Goal: Task Accomplishment & Management: Use online tool/utility

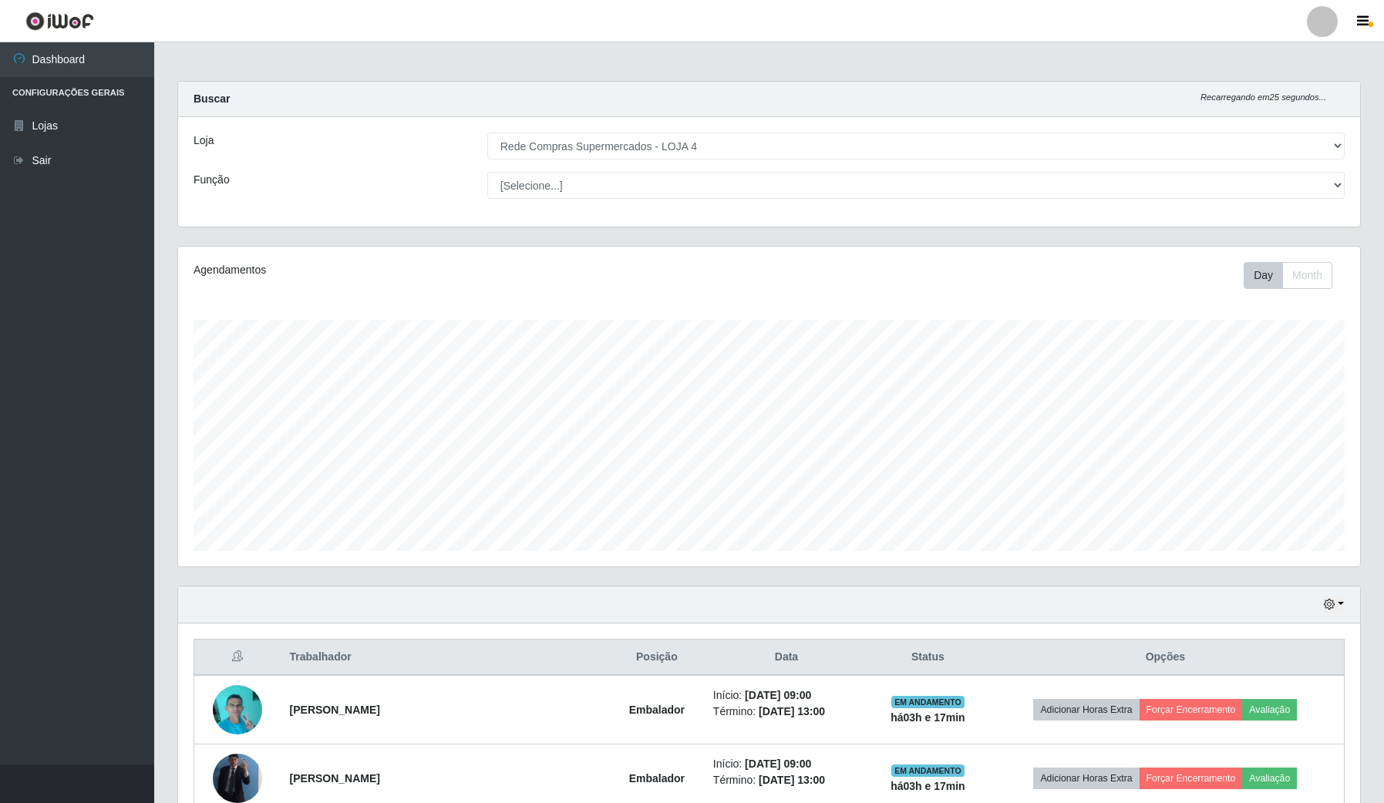
select select "159"
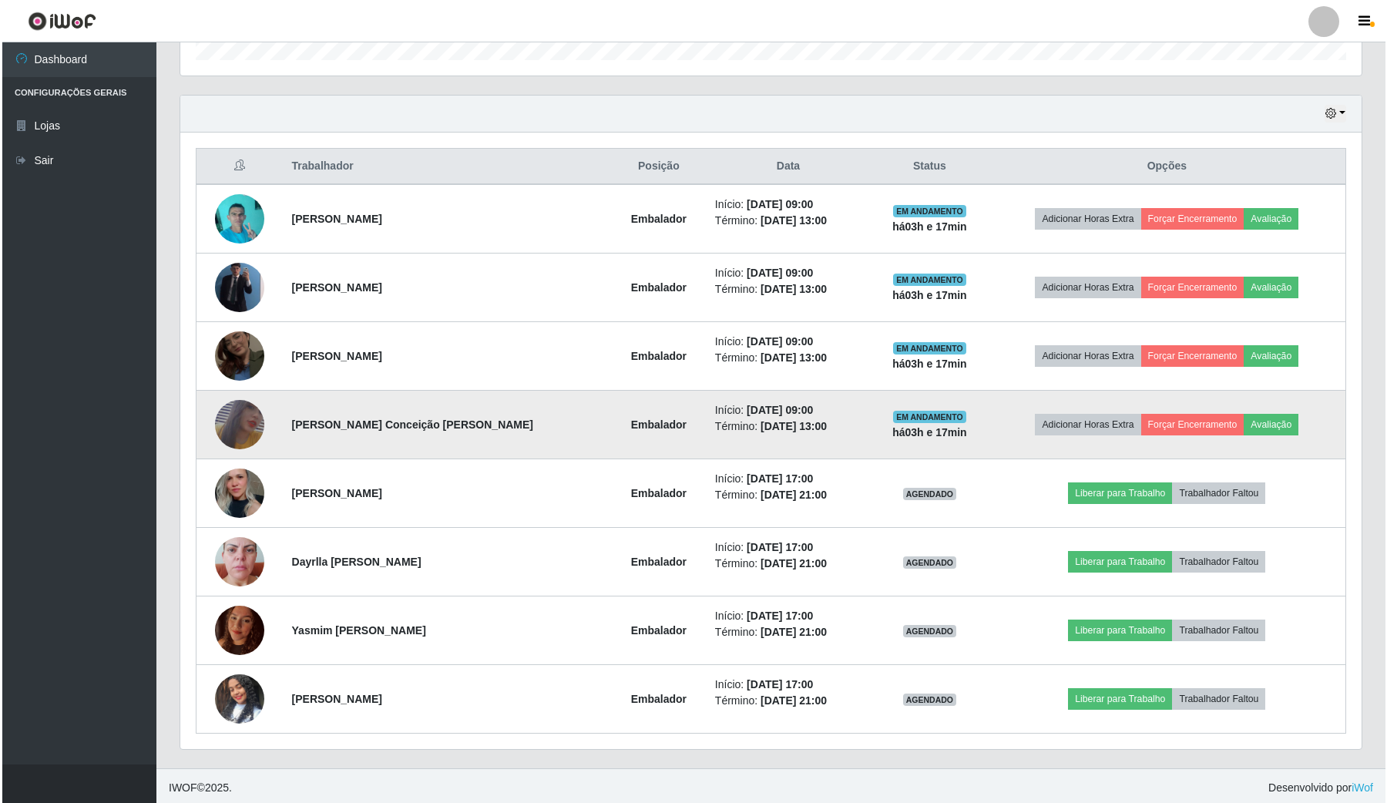
scroll to position [498, 0]
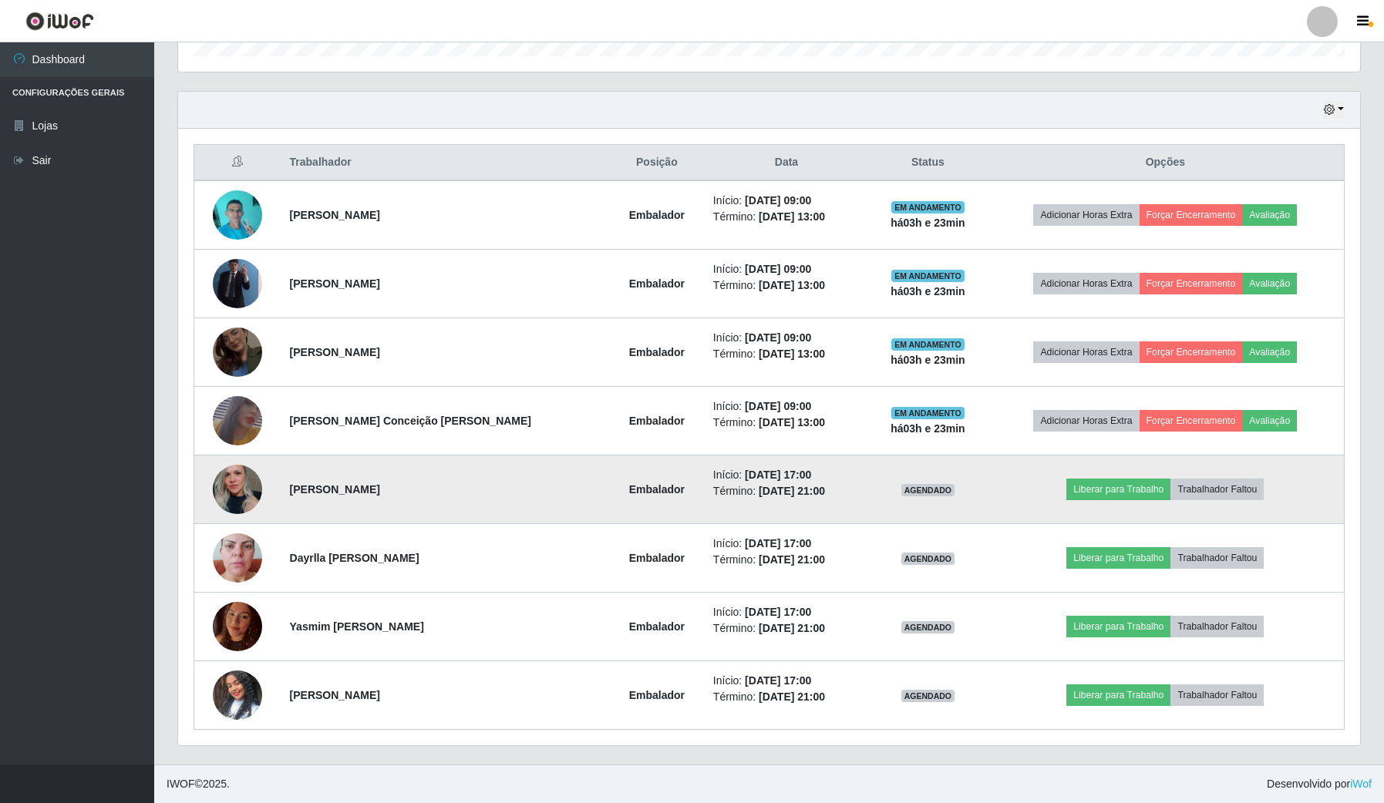
click at [248, 478] on img at bounding box center [237, 488] width 49 height 73
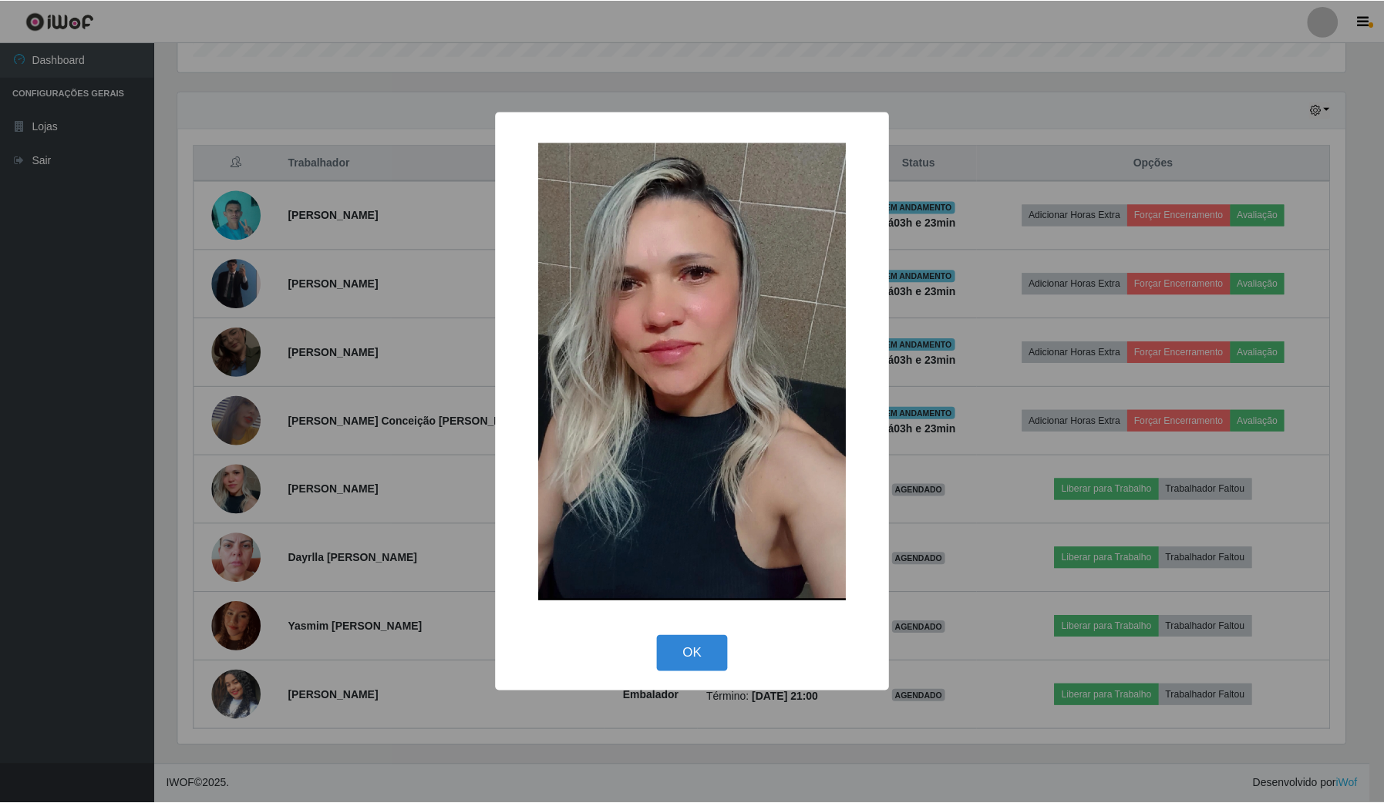
scroll to position [321, 1170]
click at [714, 636] on button "OK" at bounding box center [694, 654] width 72 height 36
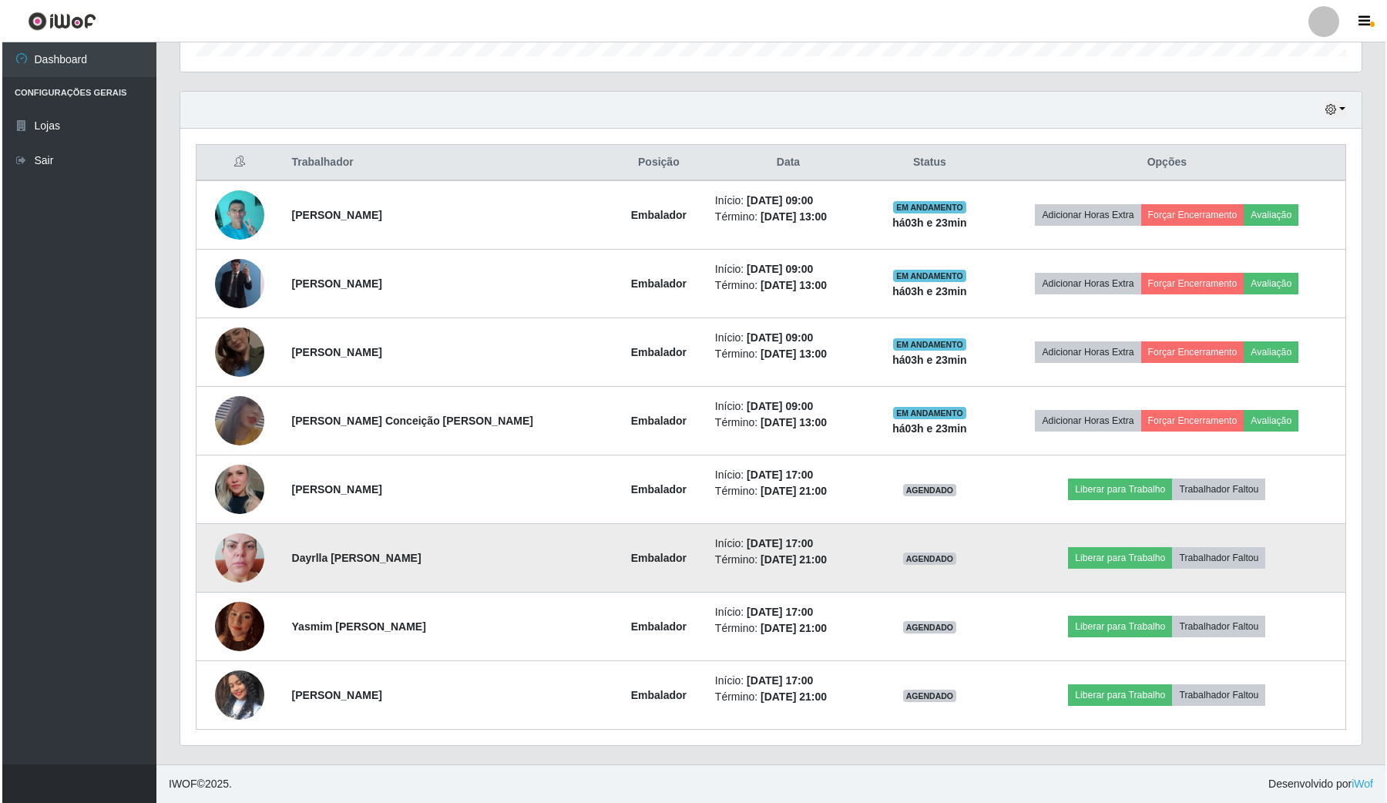
scroll to position [321, 1181]
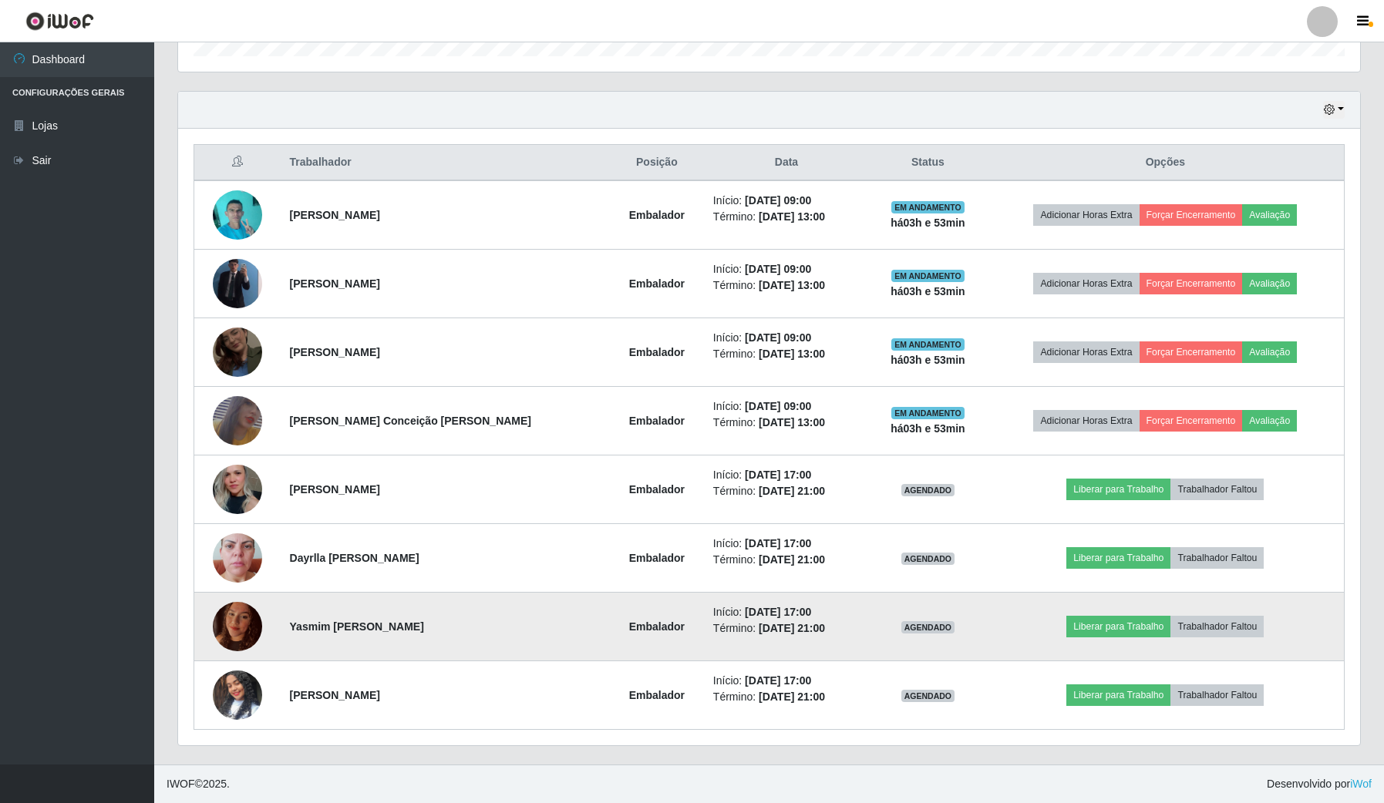
click at [236, 620] on img at bounding box center [237, 627] width 49 height 66
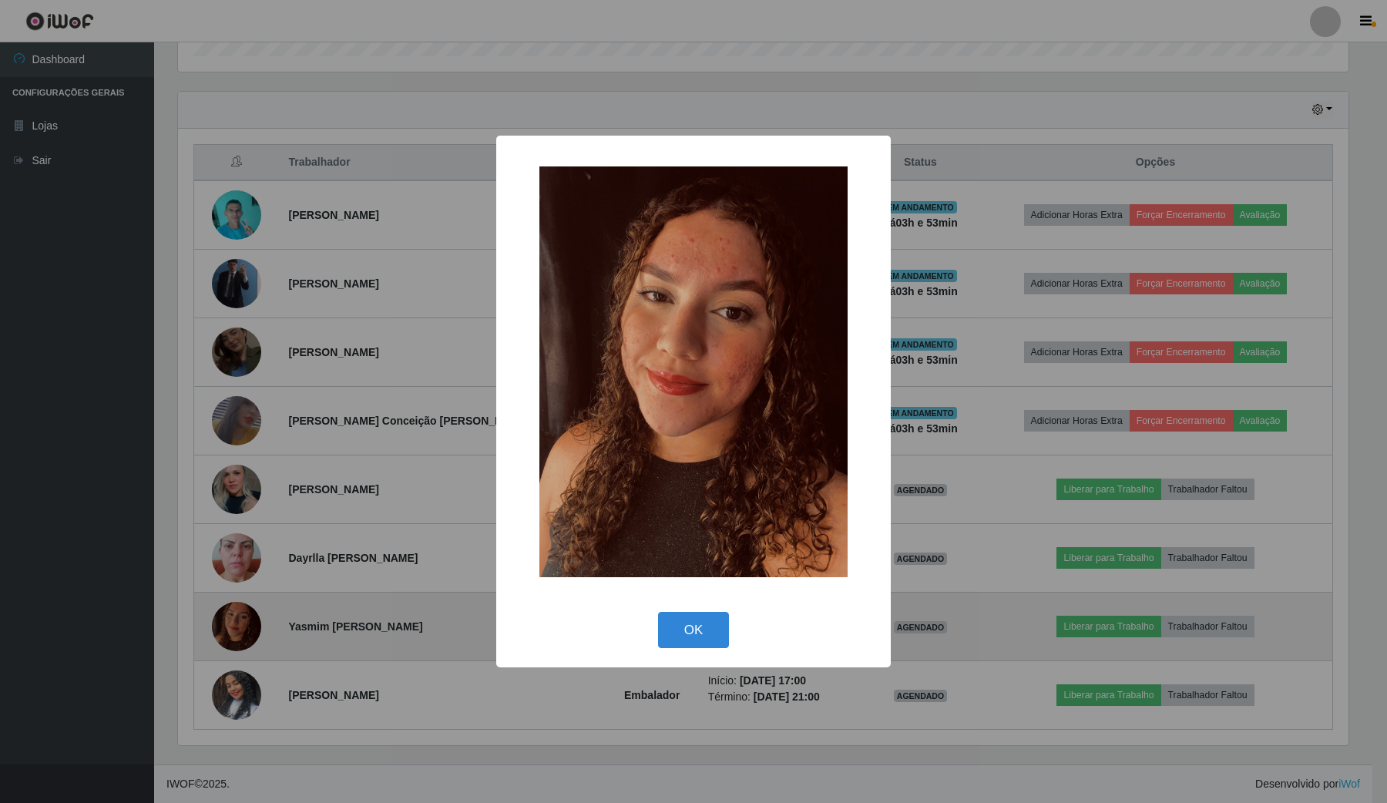
click at [236, 620] on div "× OK Cancel" at bounding box center [693, 401] width 1387 height 803
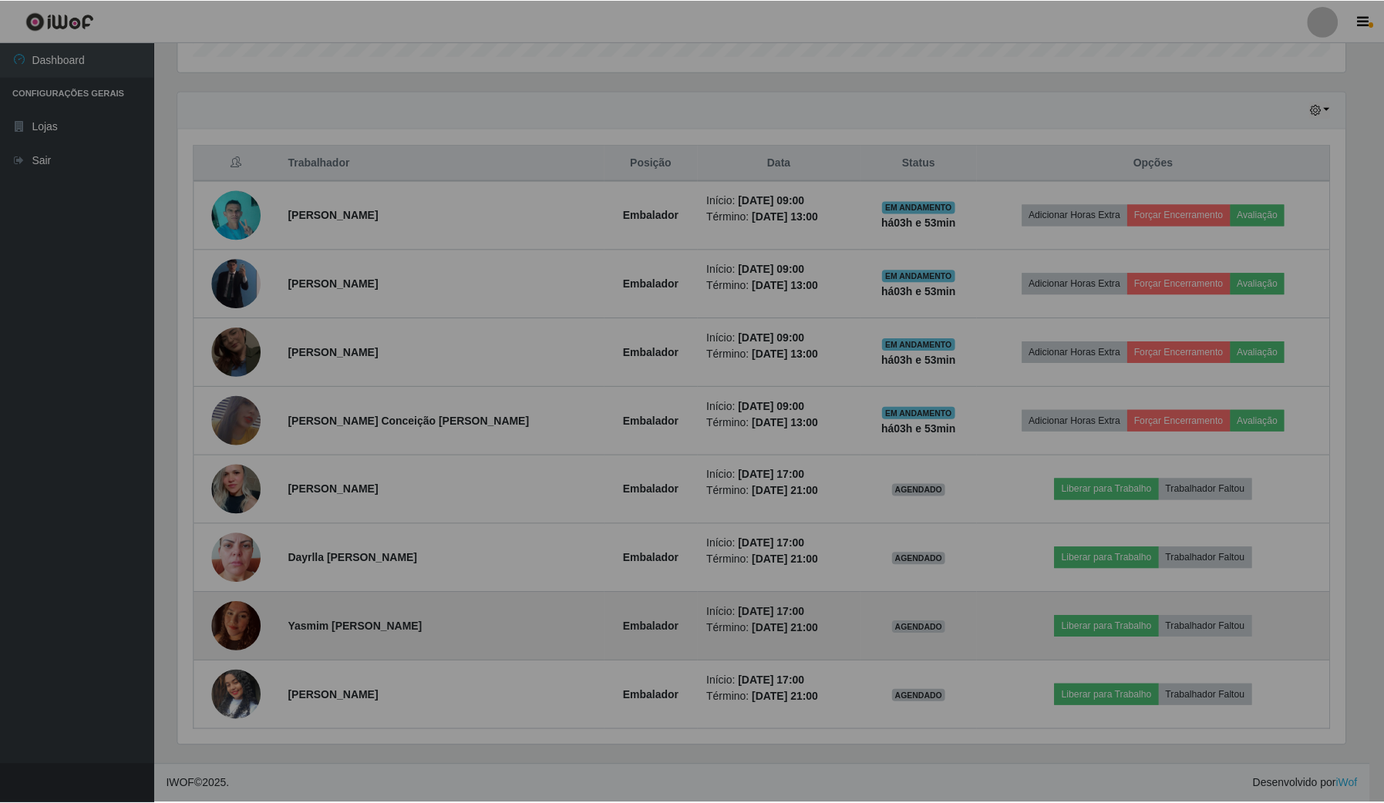
scroll to position [321, 1181]
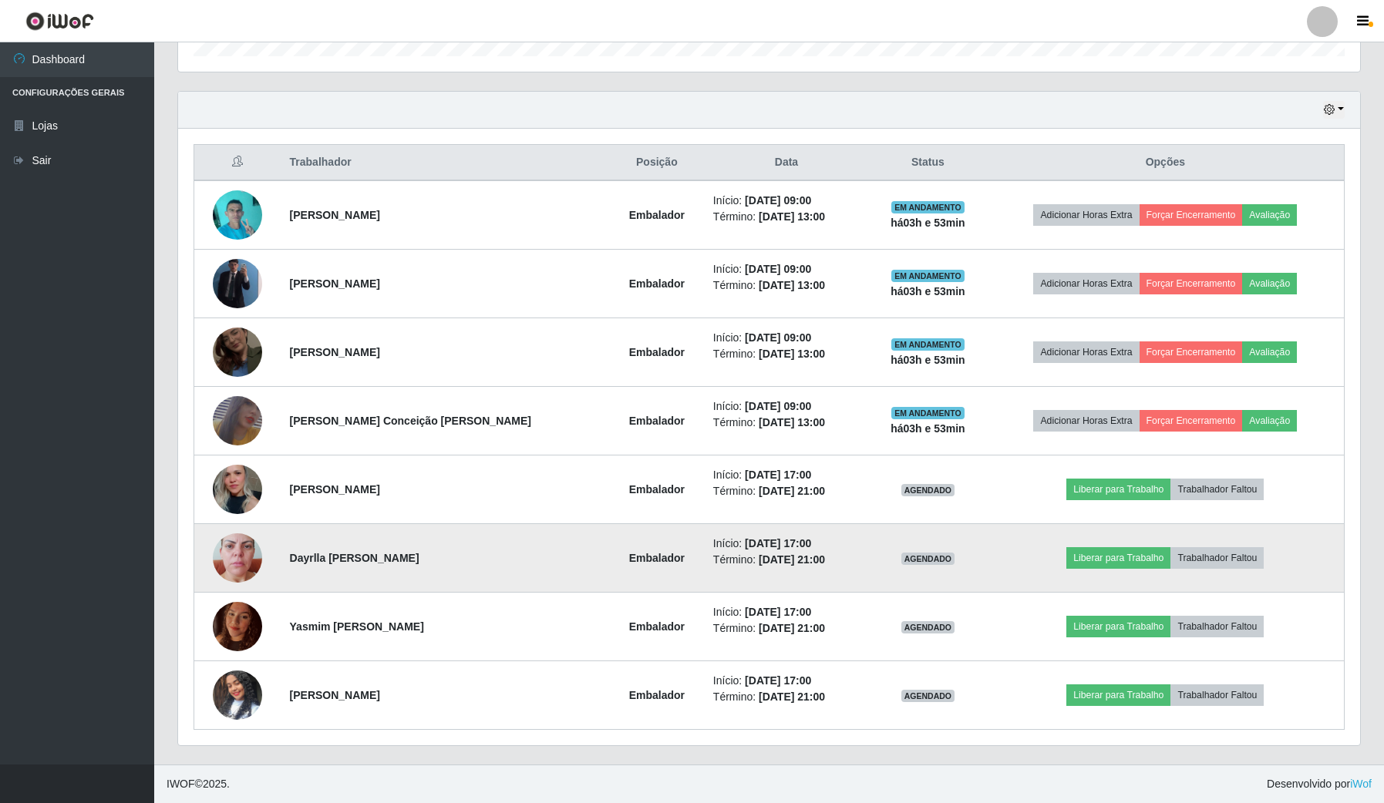
click at [236, 547] on img at bounding box center [237, 558] width 49 height 88
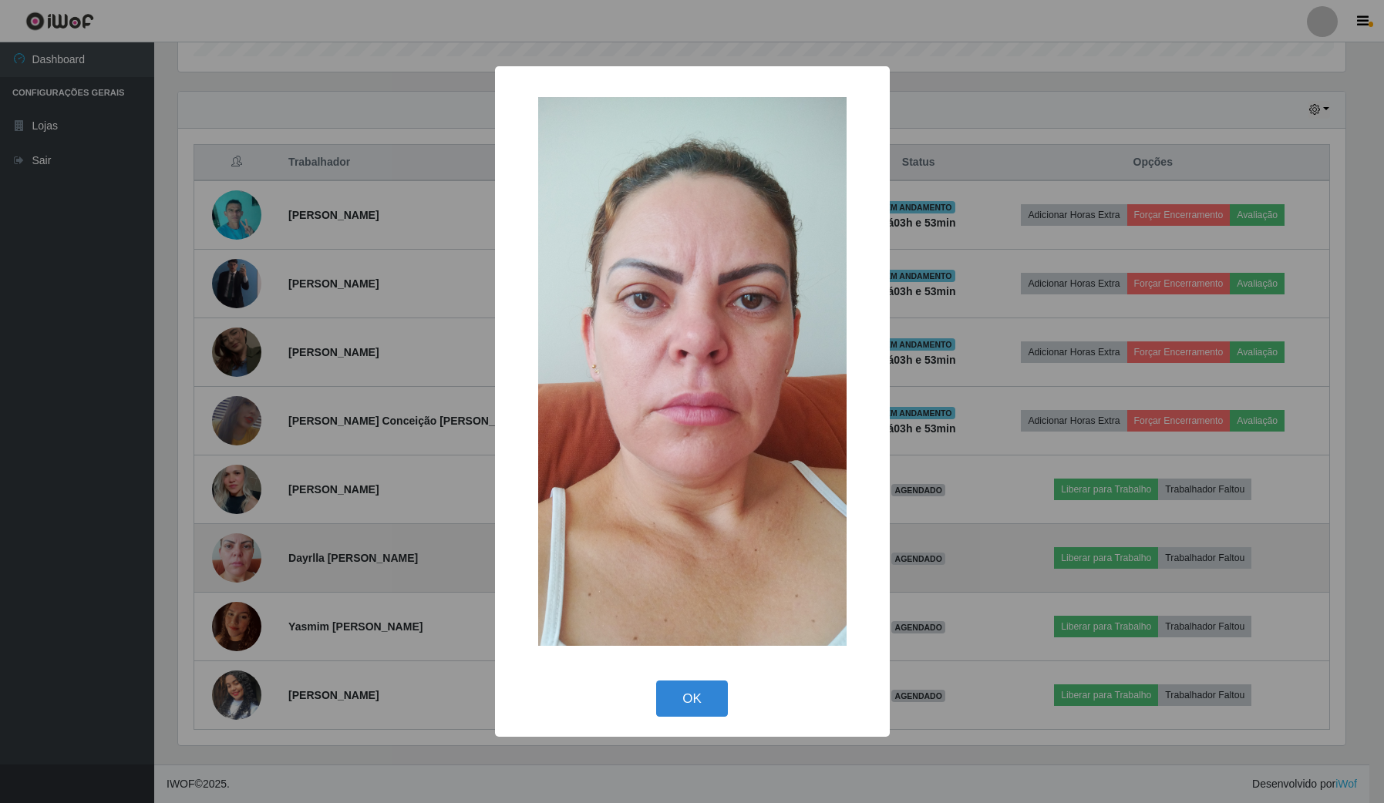
scroll to position [321, 1170]
click at [236, 547] on div "× OK Cancel" at bounding box center [693, 401] width 1387 height 803
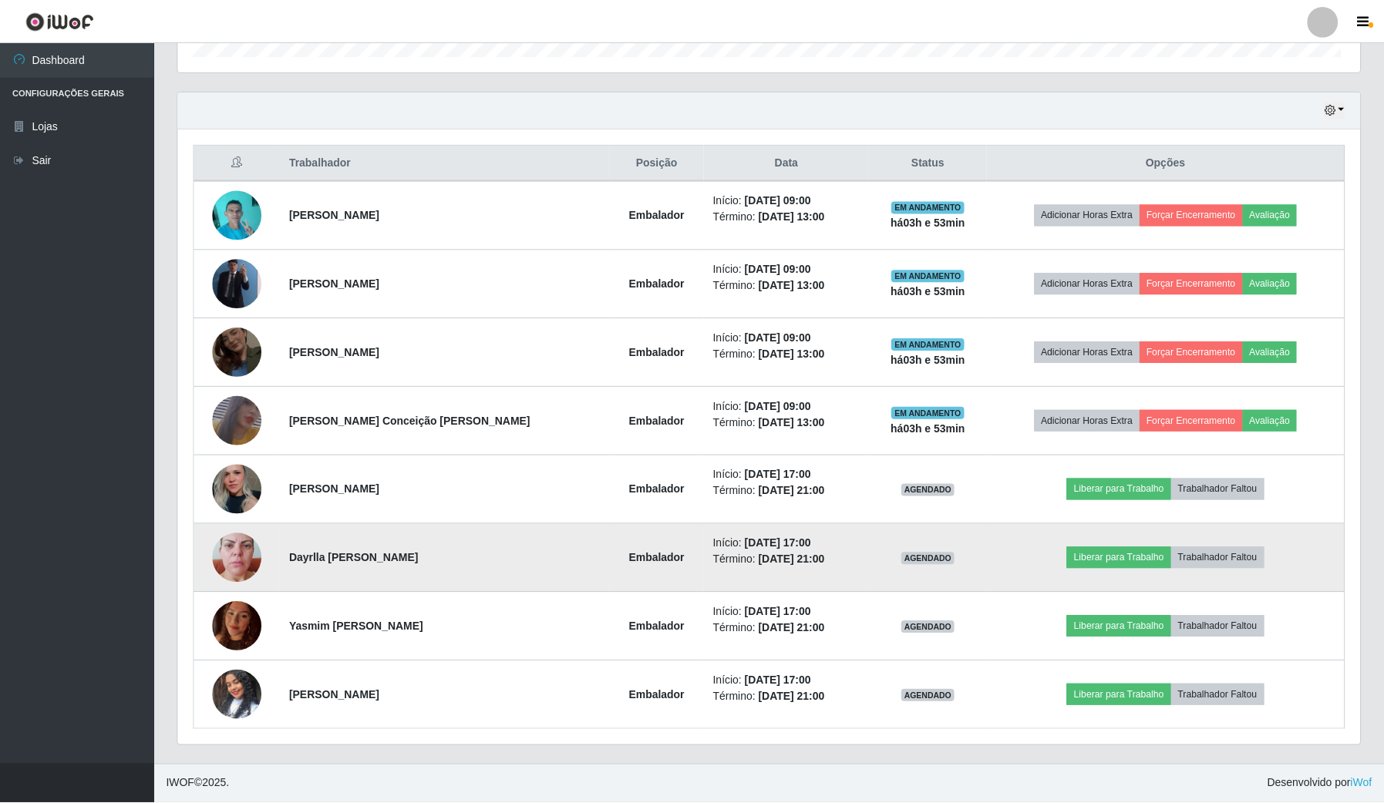
scroll to position [321, 1181]
click at [236, 547] on img at bounding box center [237, 558] width 49 height 88
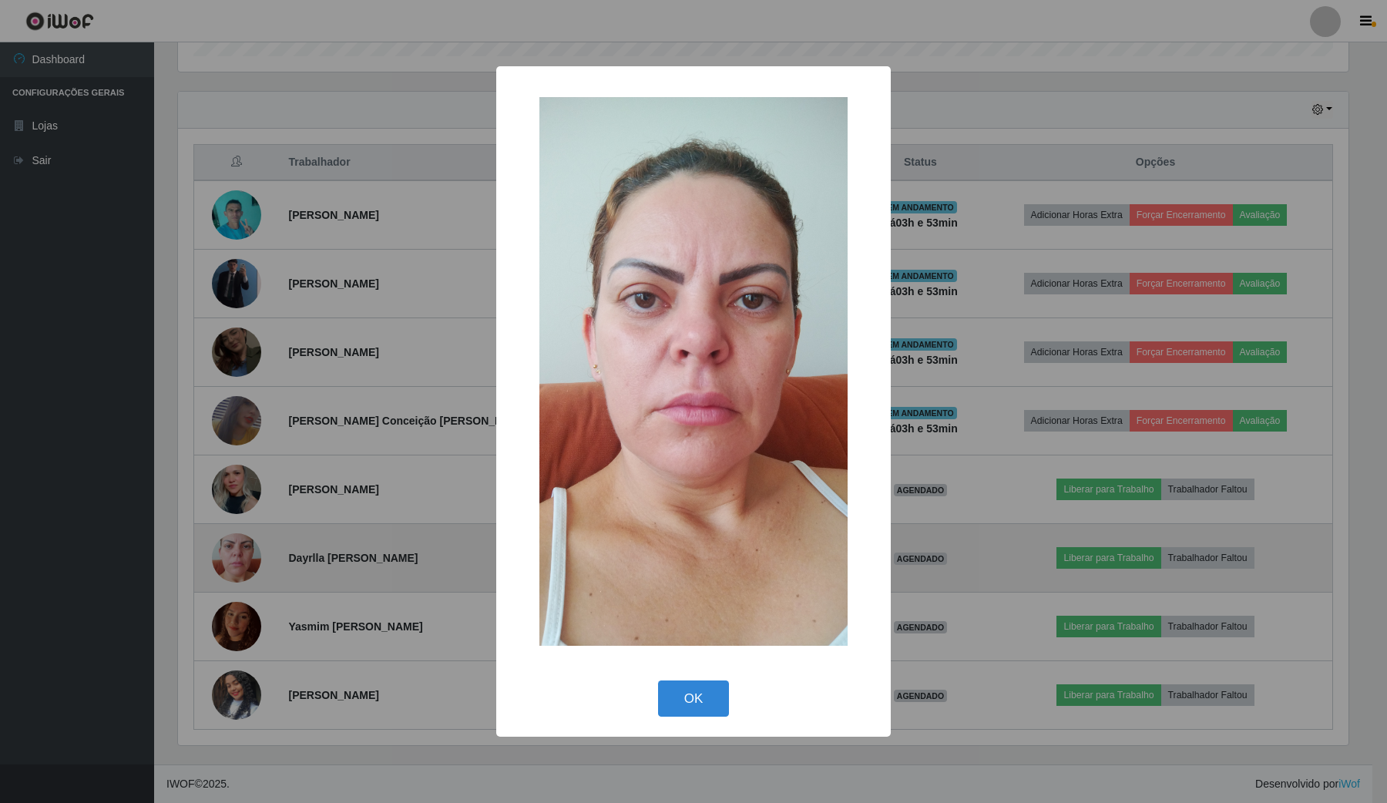
click at [236, 547] on div "× OK Cancel" at bounding box center [693, 401] width 1387 height 803
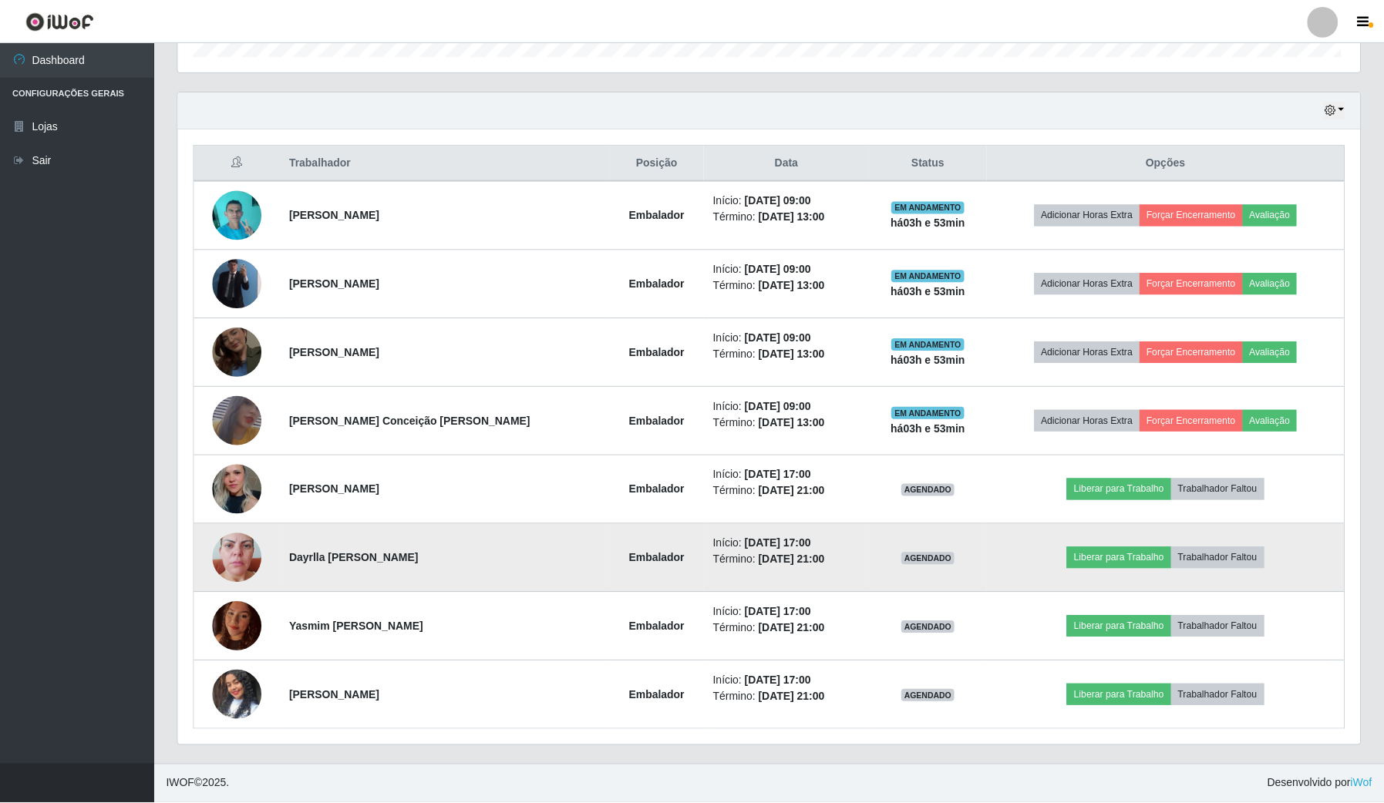
scroll to position [321, 1181]
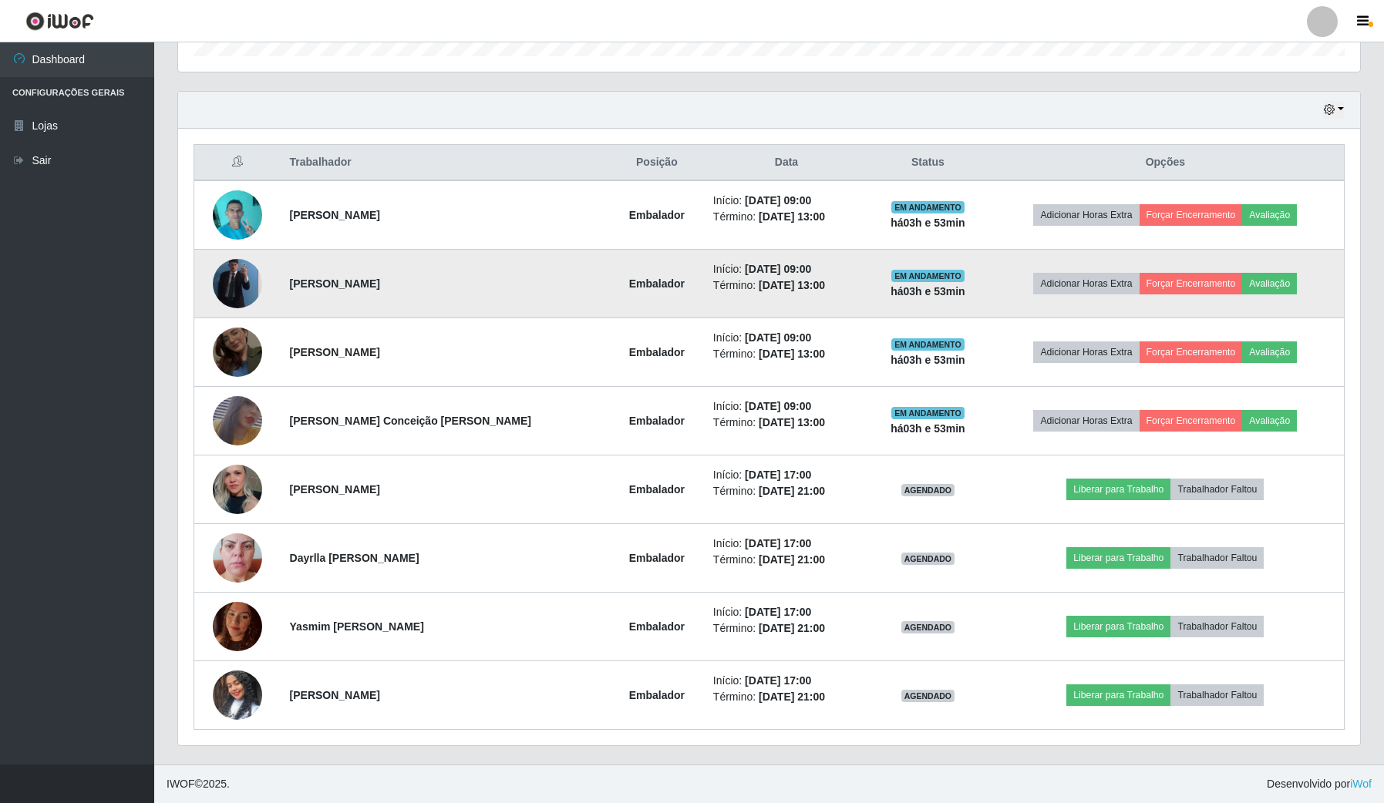
click at [244, 279] on img at bounding box center [237, 283] width 49 height 69
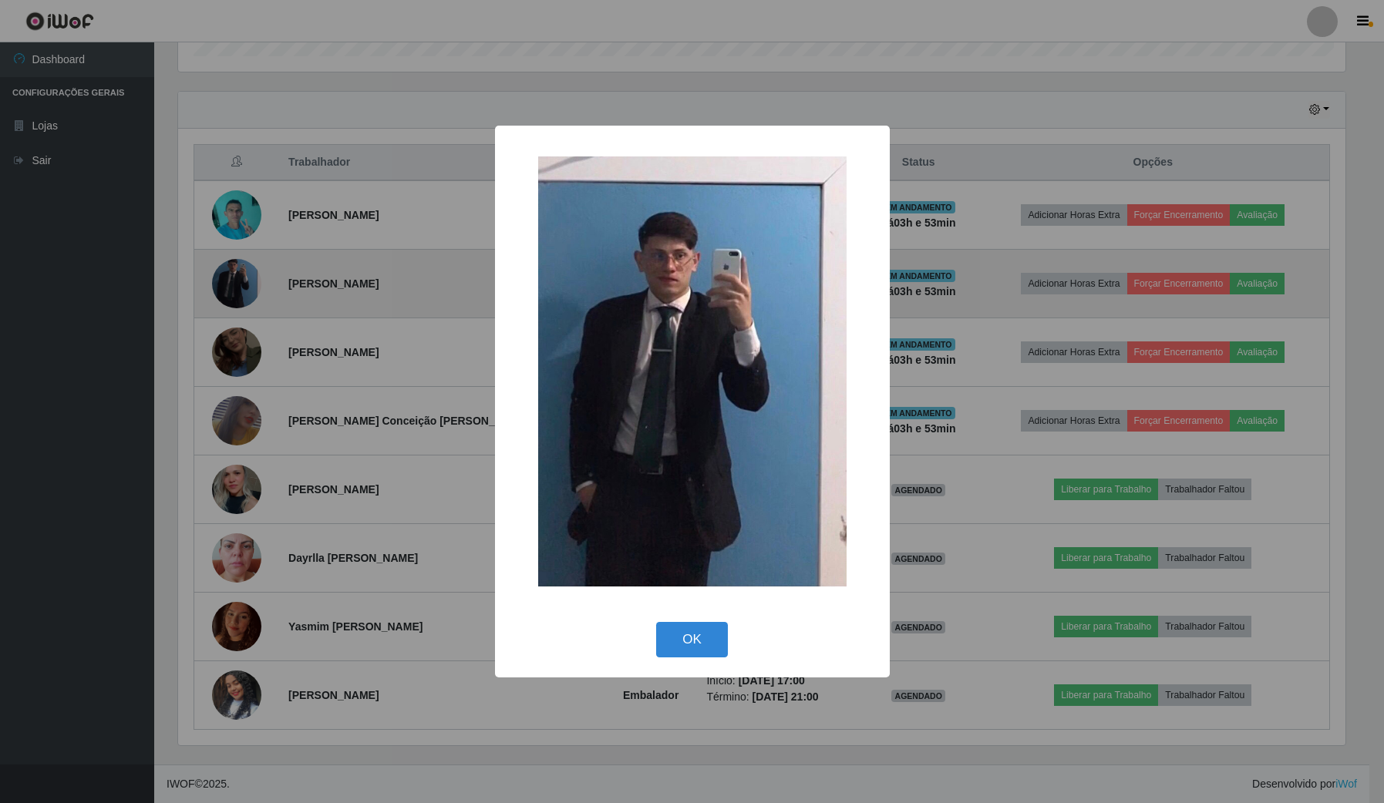
scroll to position [321, 1170]
click at [244, 279] on div "× OK Cancel" at bounding box center [693, 401] width 1387 height 803
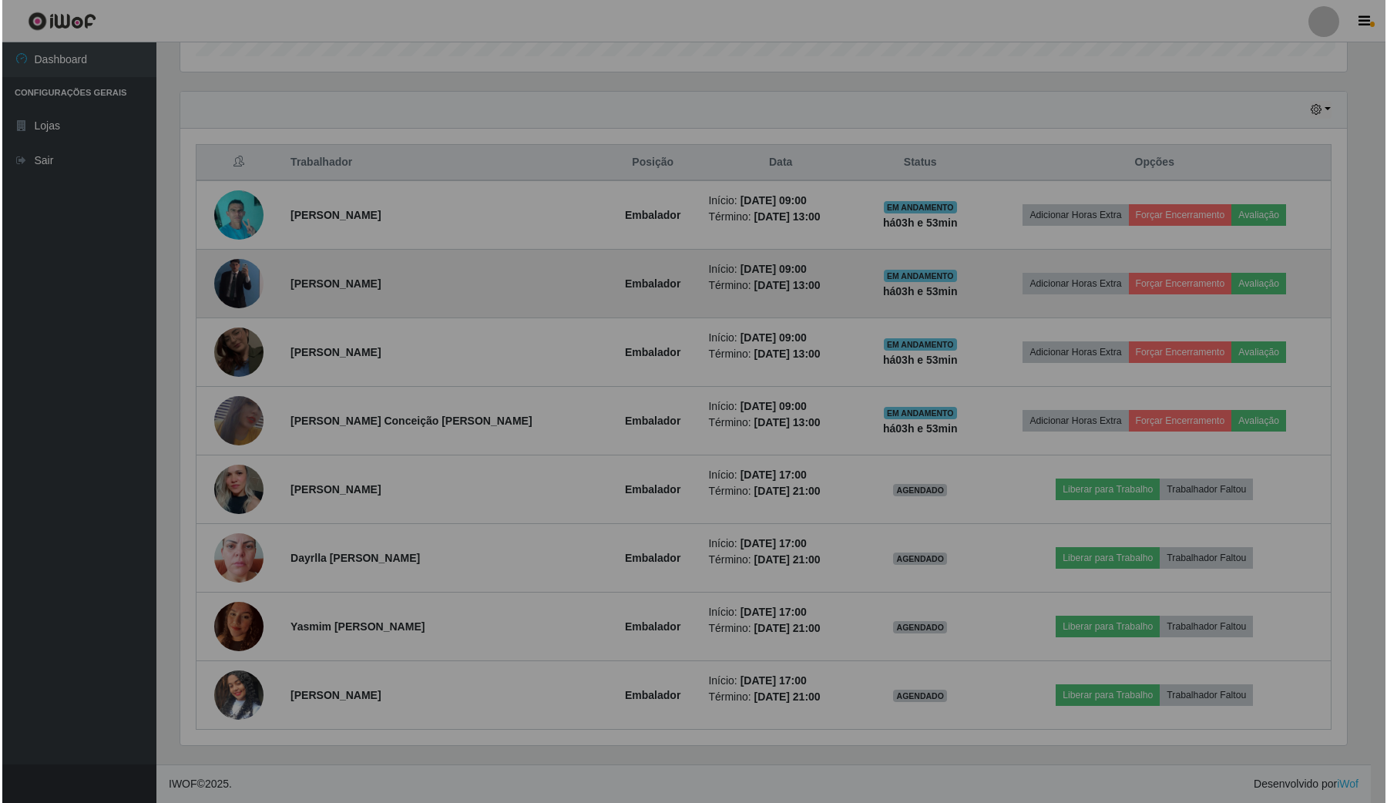
scroll to position [321, 1181]
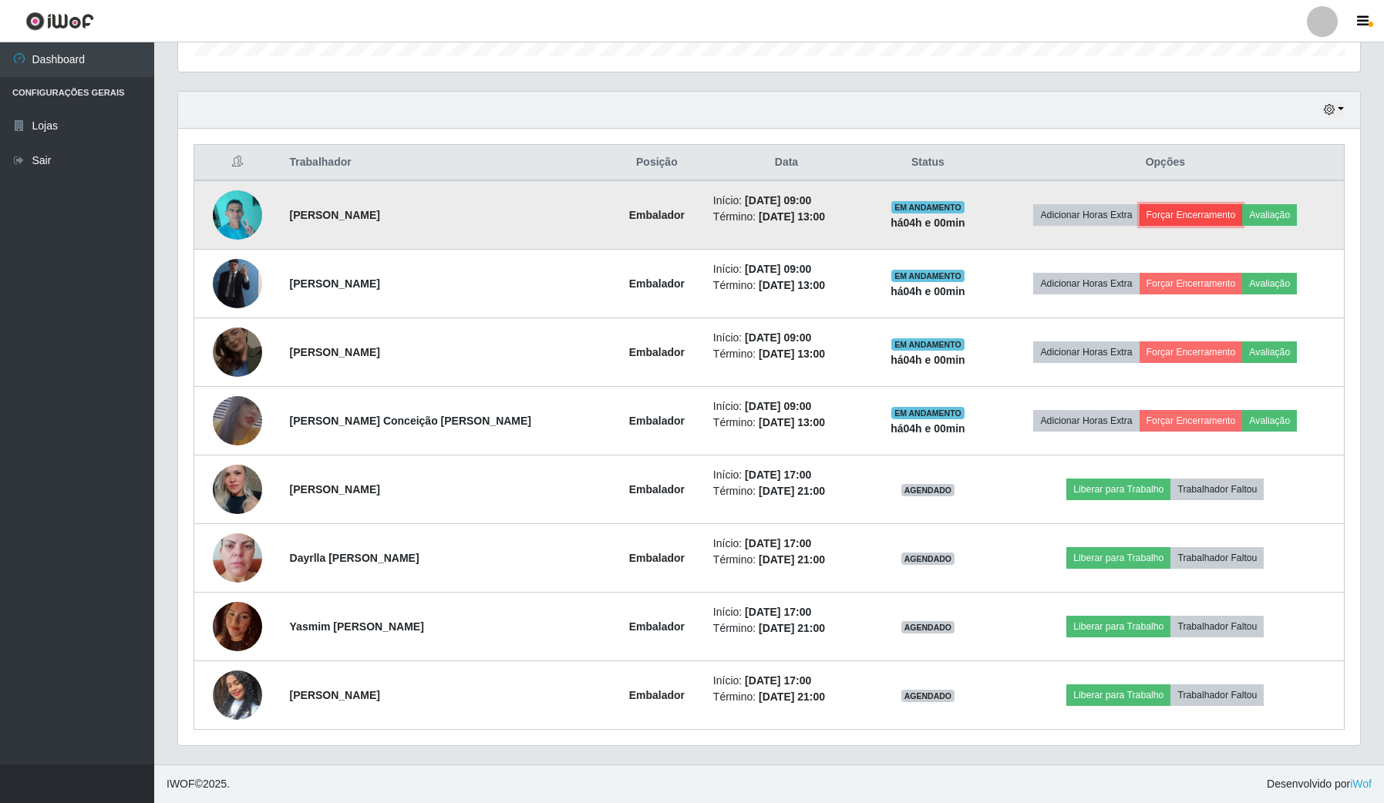
click at [1166, 217] on button "Forçar Encerramento" at bounding box center [1190, 215] width 103 height 22
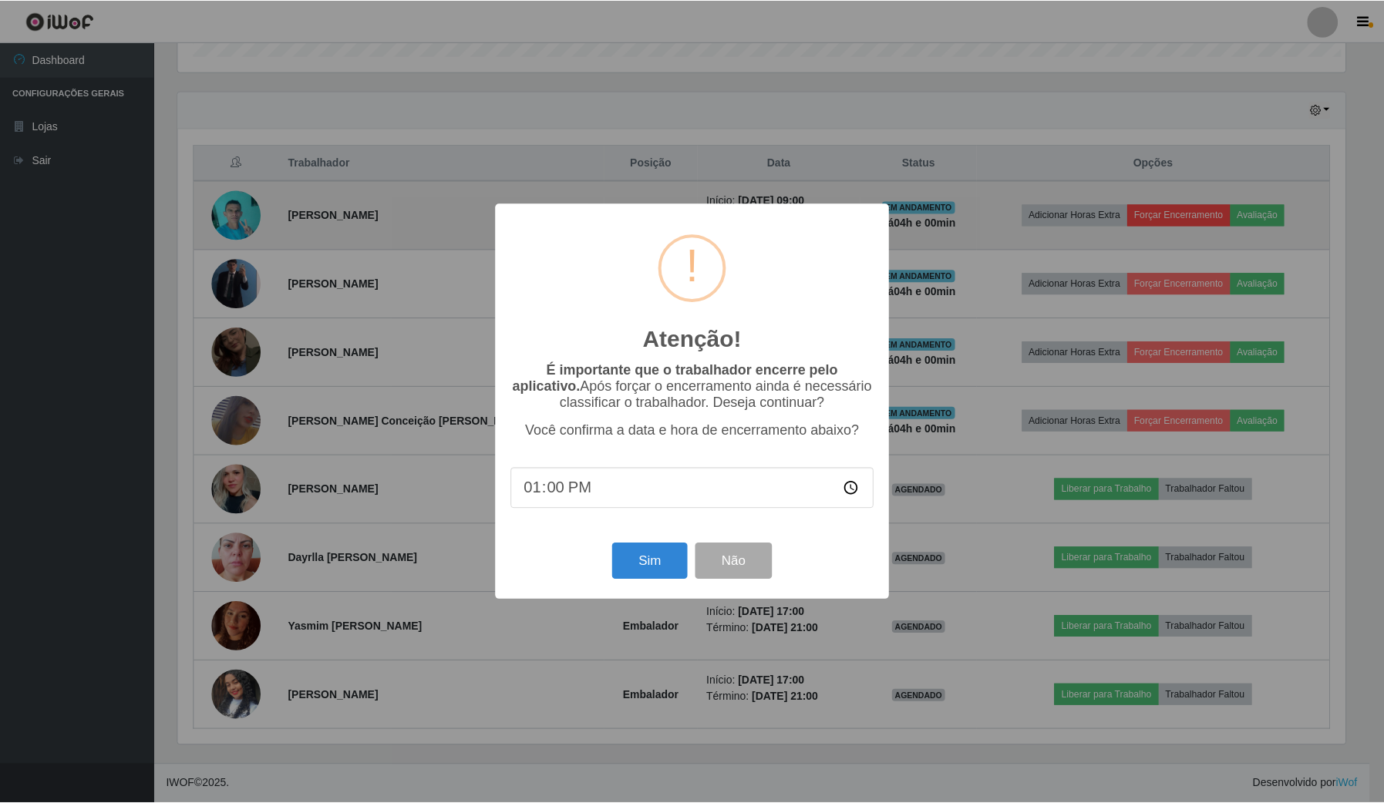
scroll to position [321, 1170]
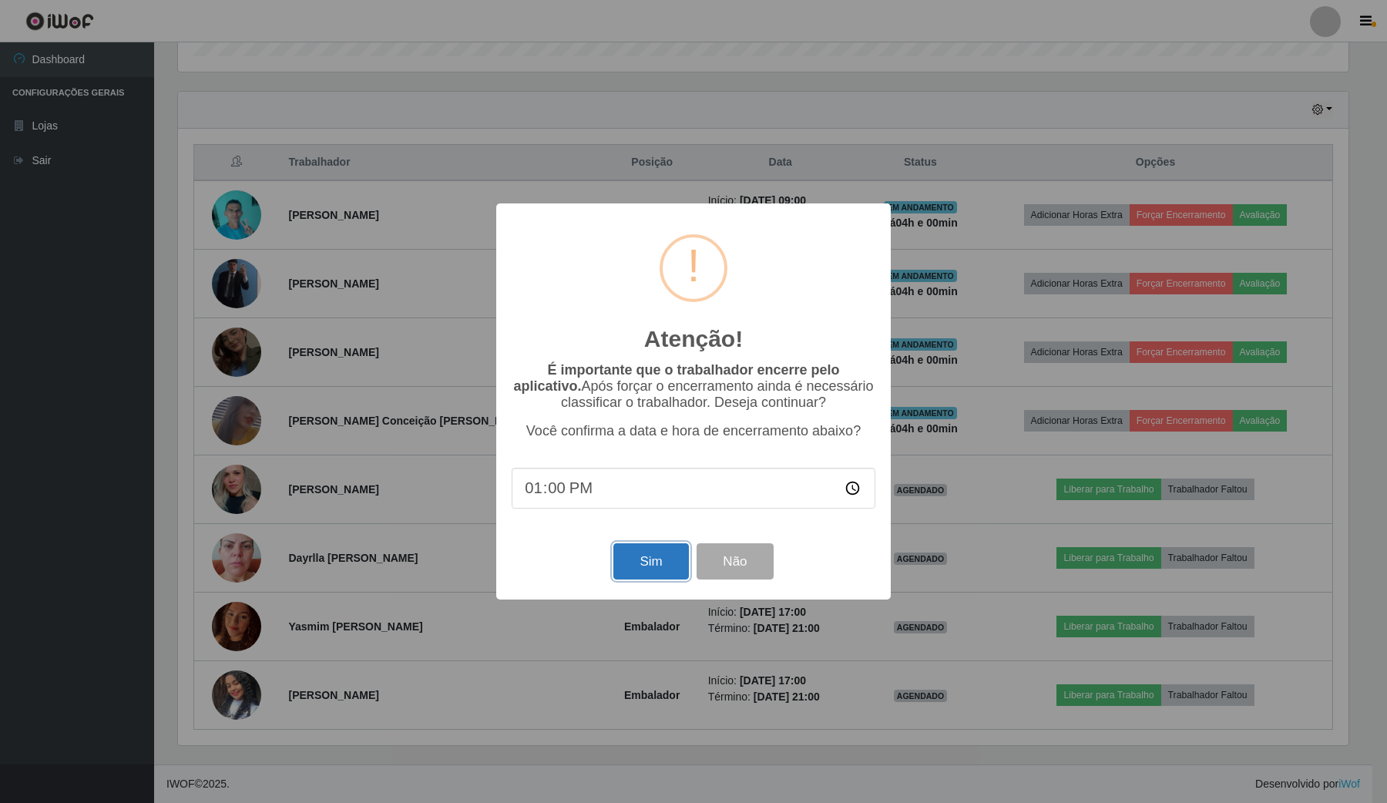
click at [630, 567] on button "Sim" at bounding box center [651, 561] width 75 height 36
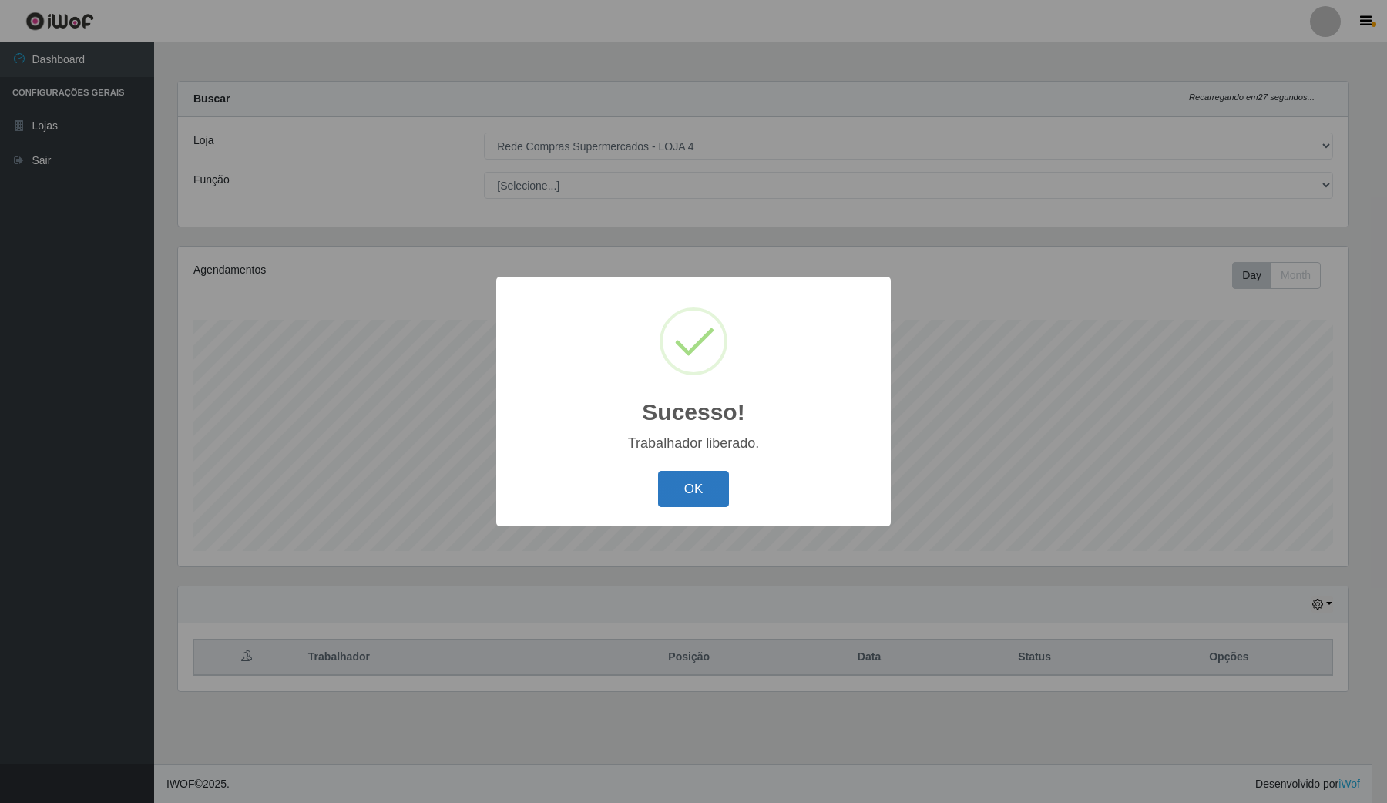
click at [718, 497] on button "OK" at bounding box center [694, 489] width 72 height 36
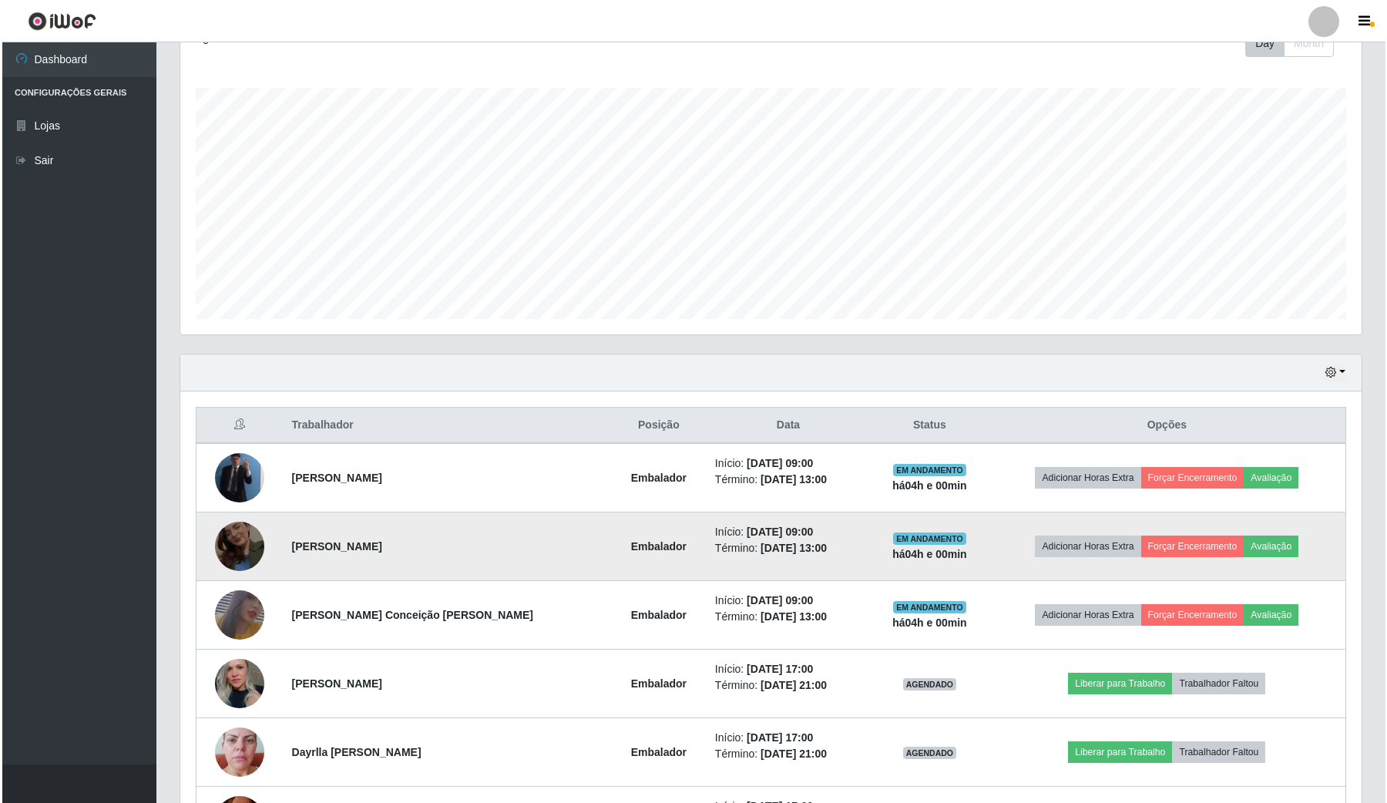
scroll to position [289, 0]
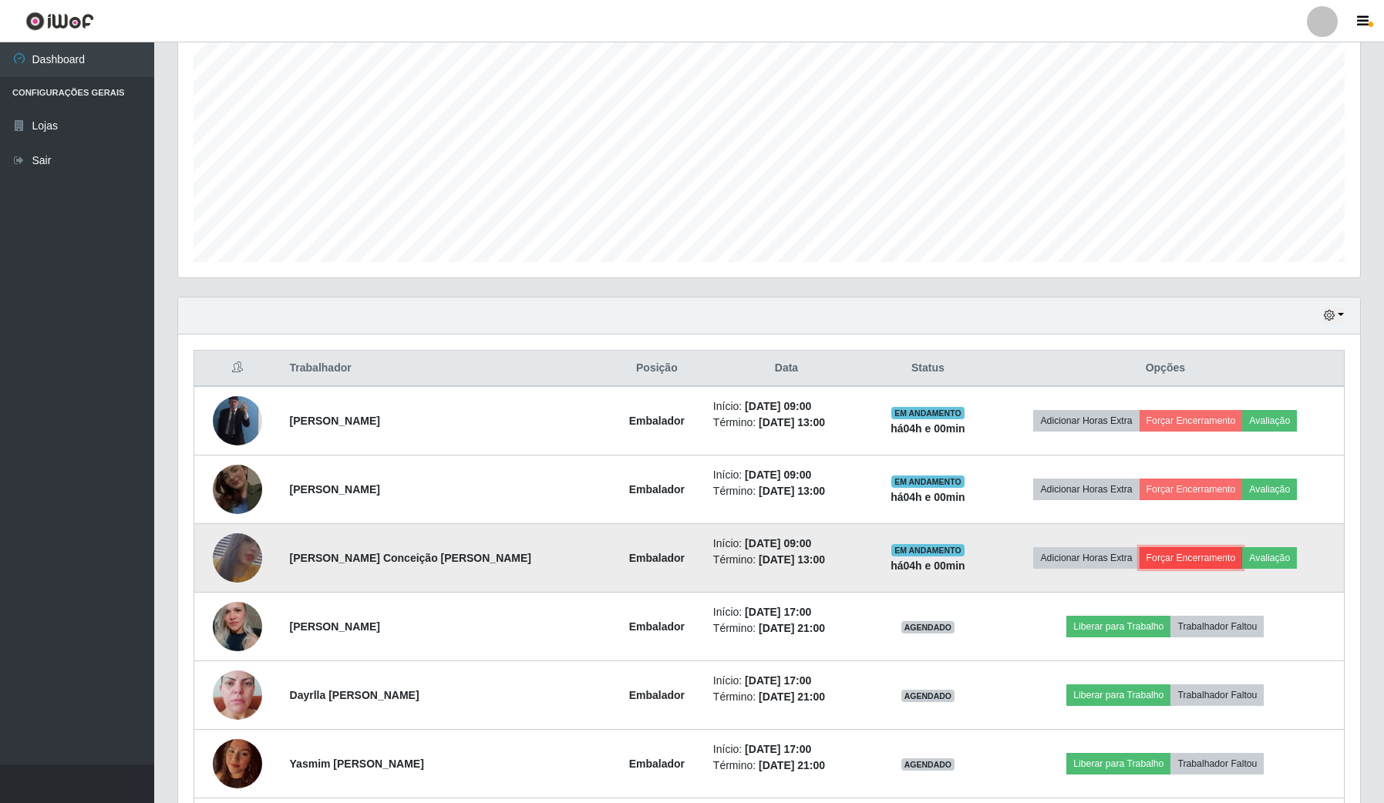
click at [1187, 557] on button "Forçar Encerramento" at bounding box center [1190, 558] width 103 height 22
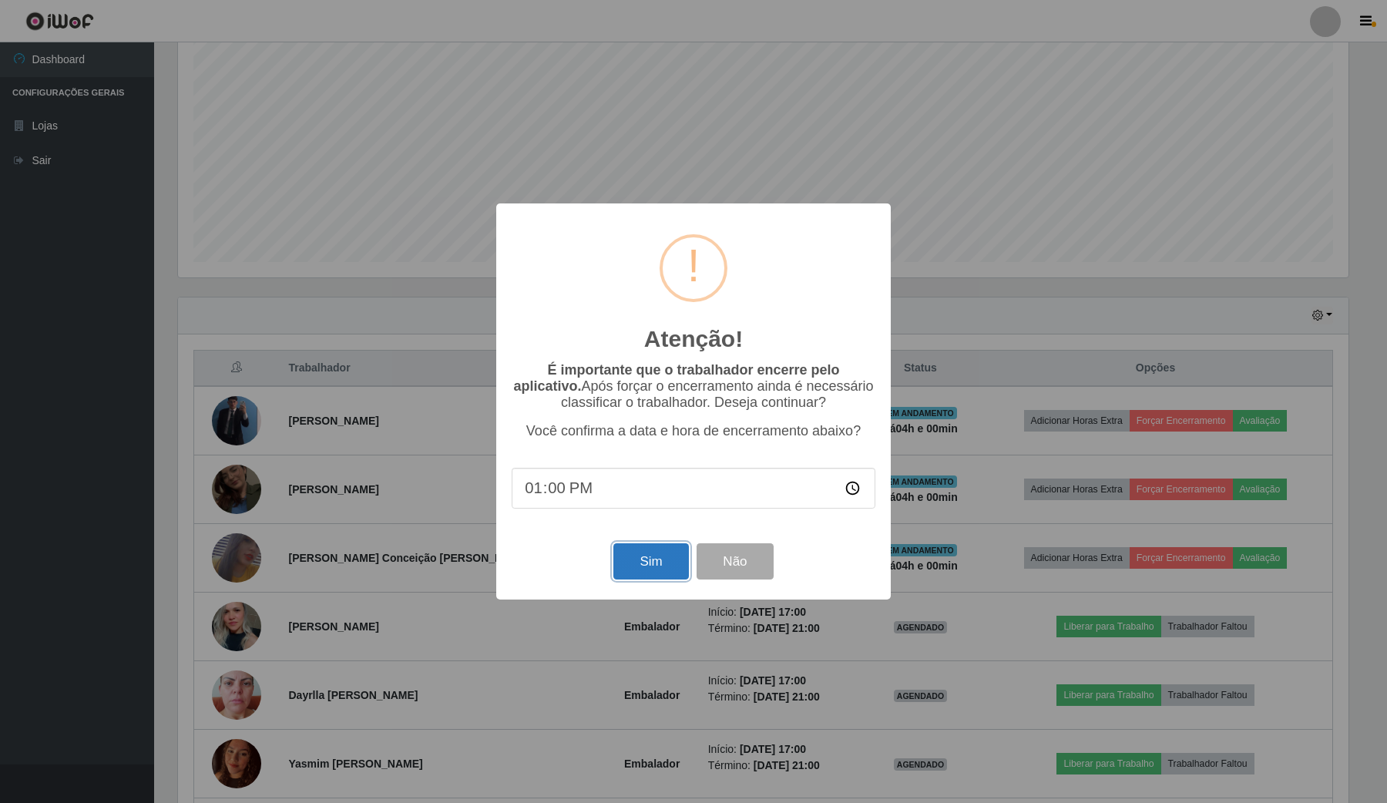
click at [633, 553] on button "Sim" at bounding box center [651, 561] width 75 height 36
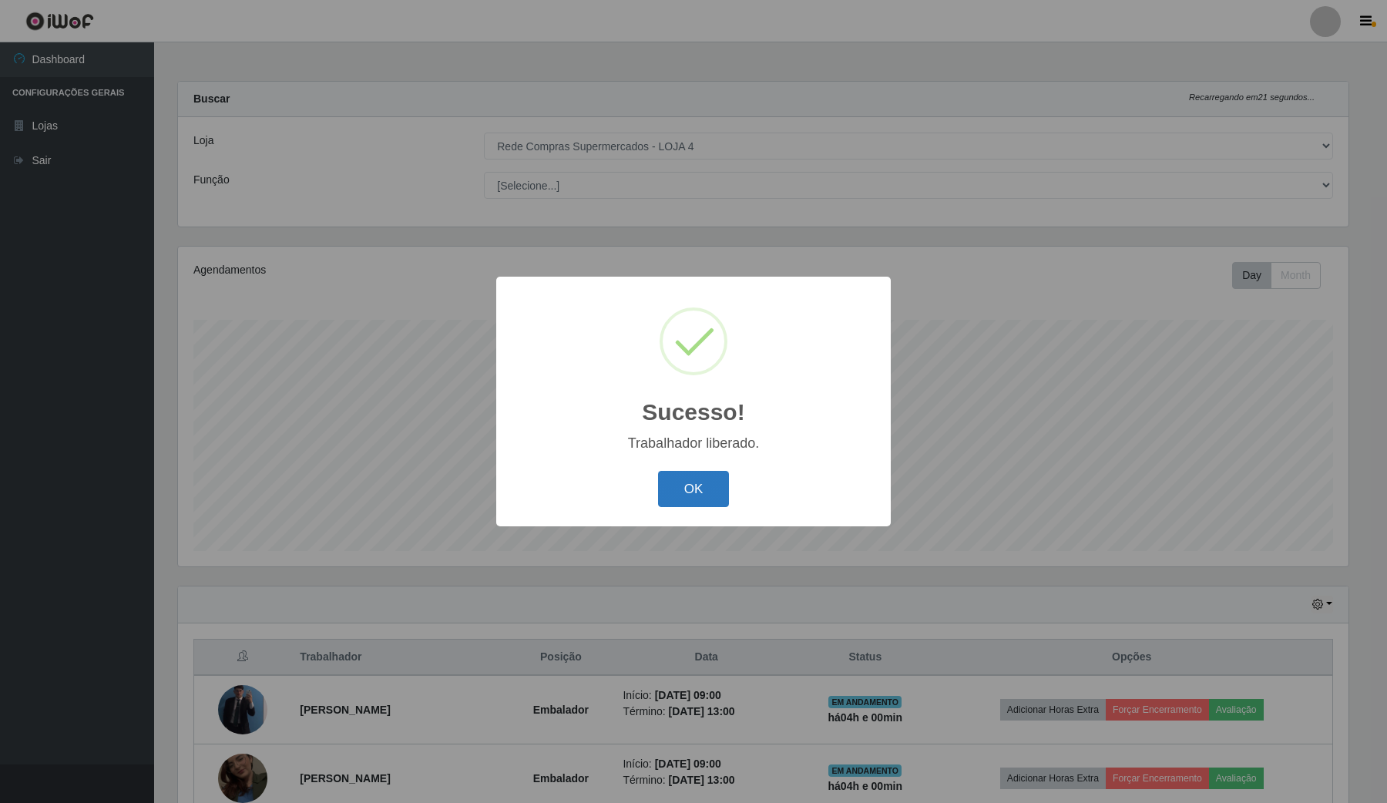
click at [667, 479] on button "OK" at bounding box center [694, 489] width 72 height 36
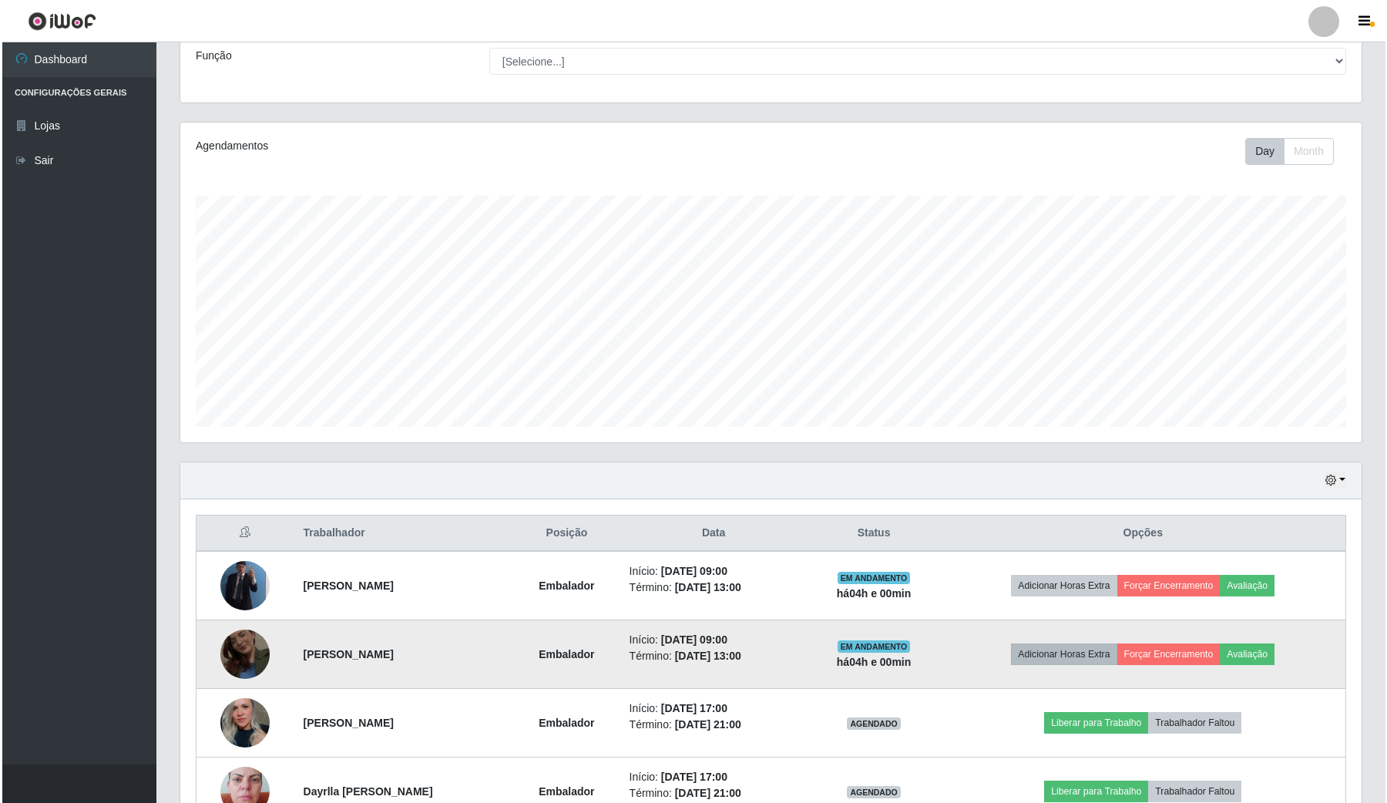
scroll to position [289, 0]
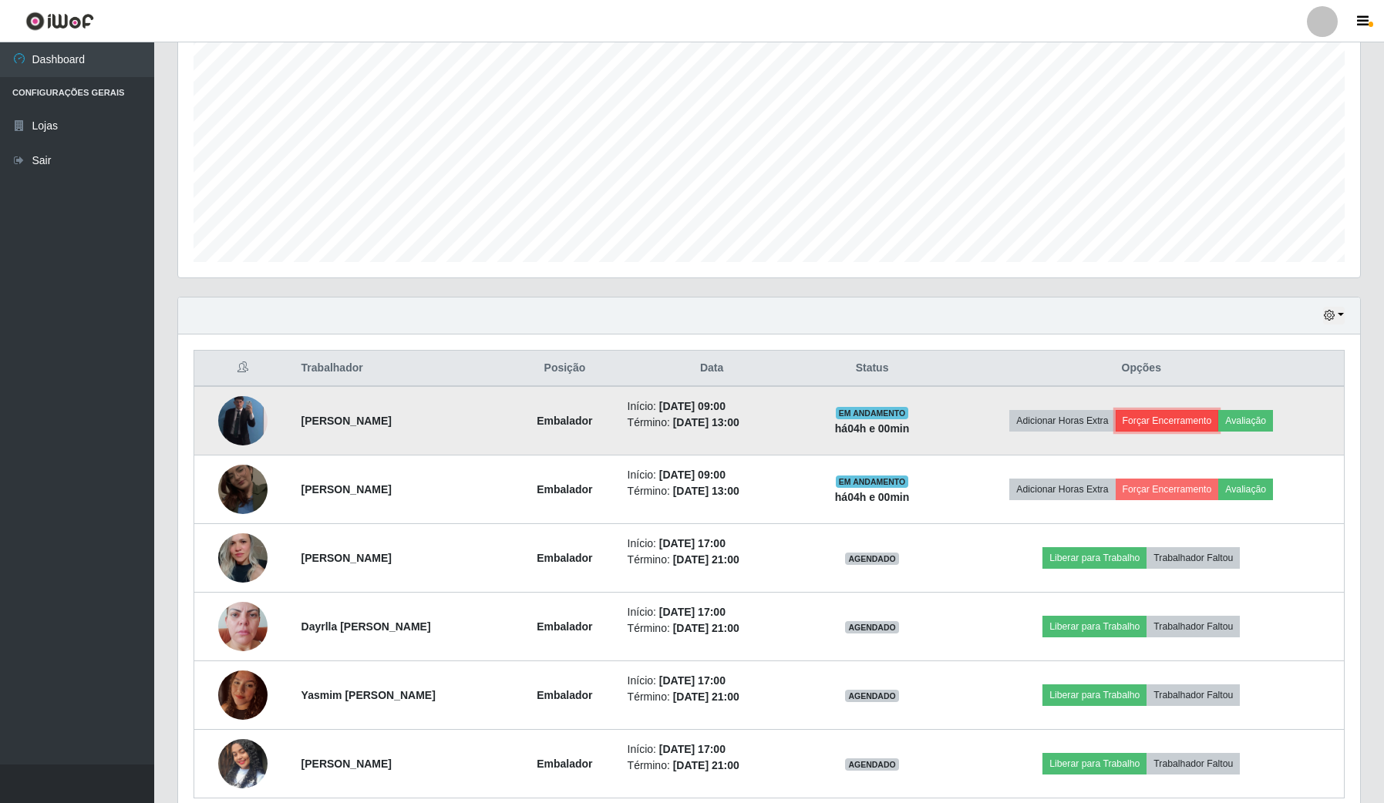
click at [1197, 430] on button "Forçar Encerramento" at bounding box center [1166, 421] width 103 height 22
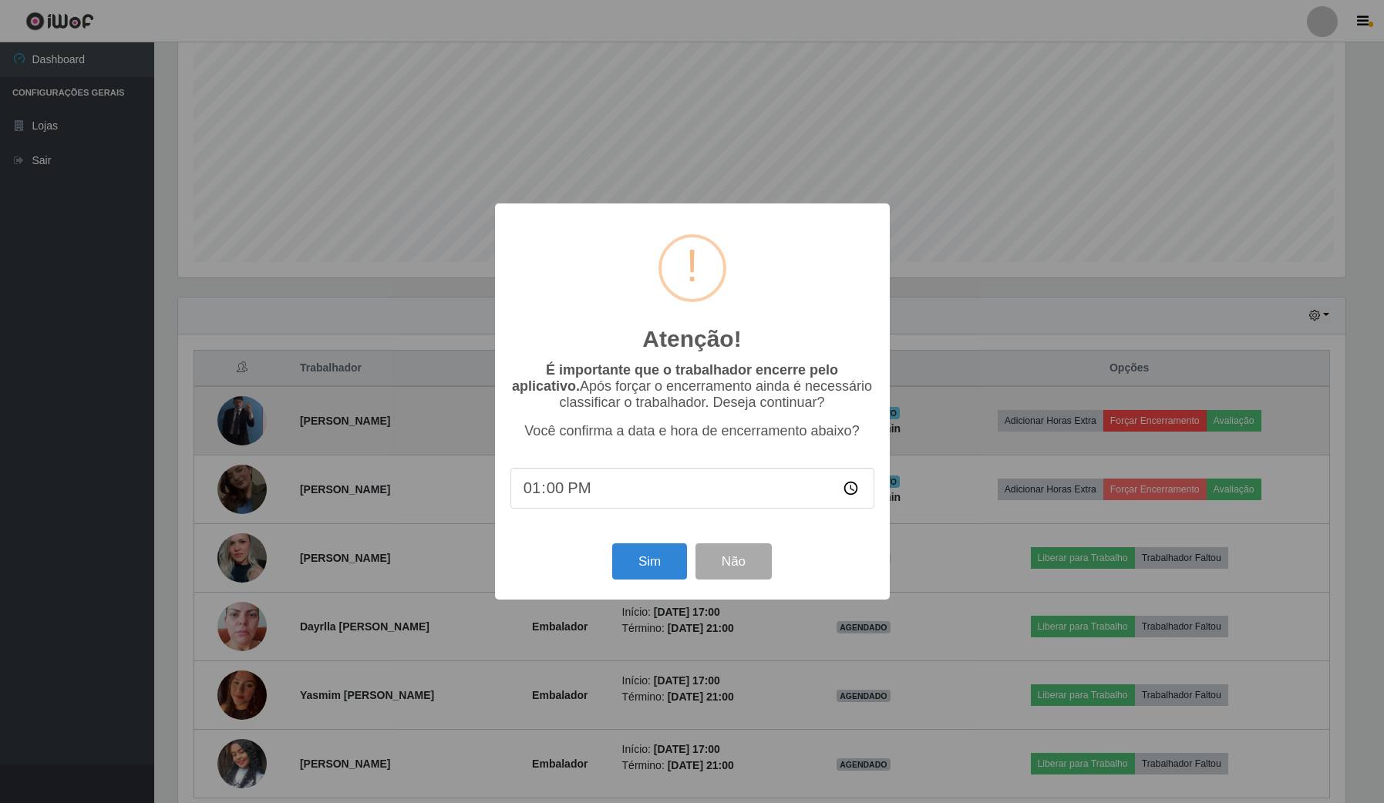
scroll to position [321, 1170]
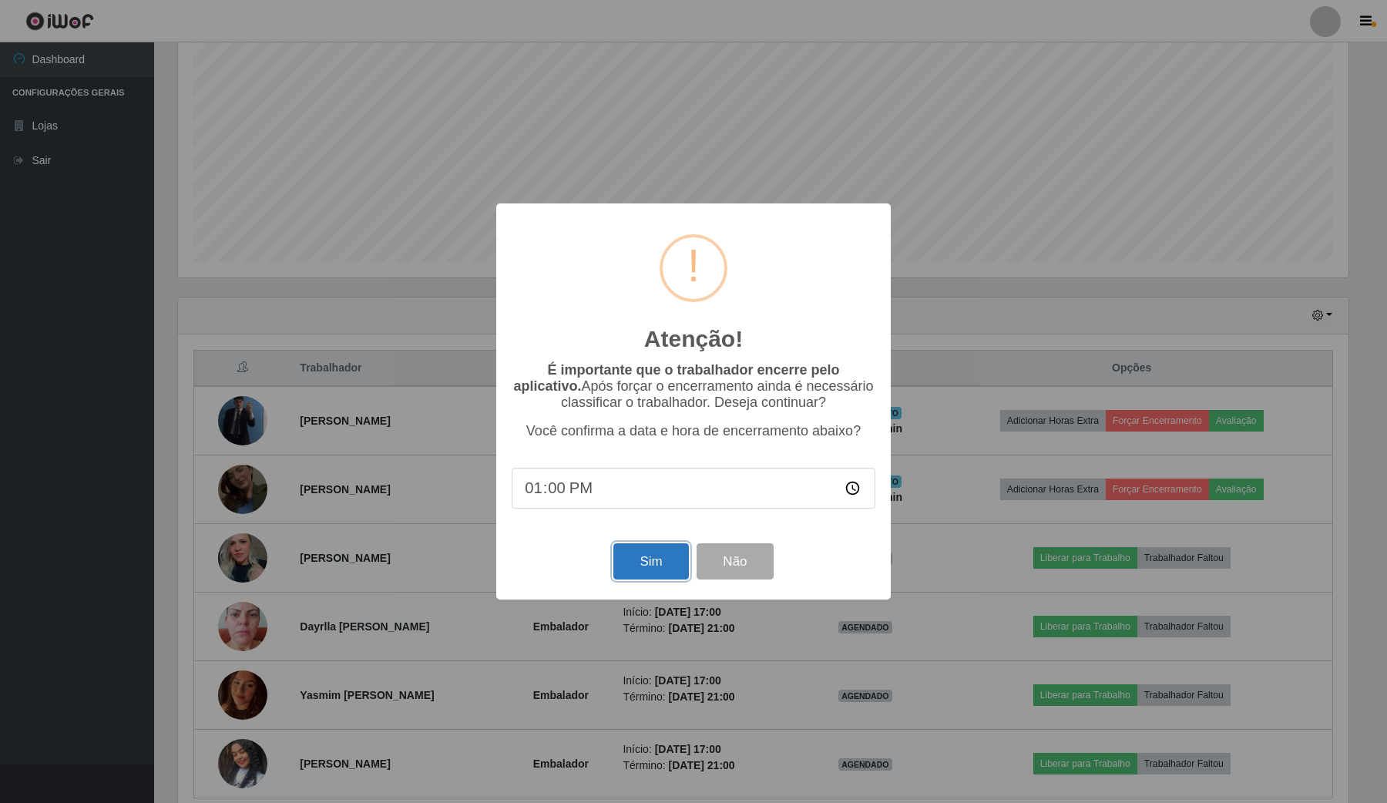
click at [660, 560] on button "Sim" at bounding box center [651, 561] width 75 height 36
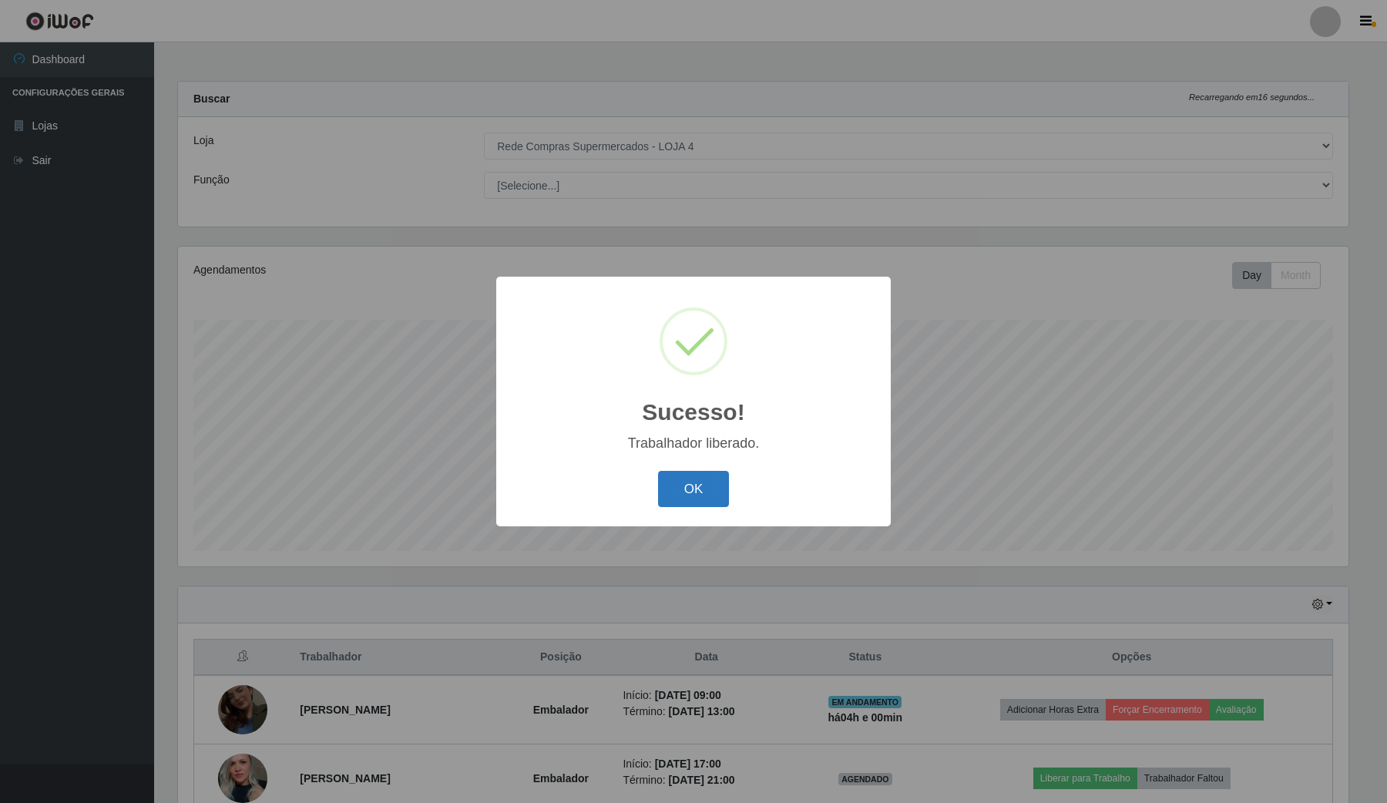
click at [673, 479] on button "OK" at bounding box center [694, 489] width 72 height 36
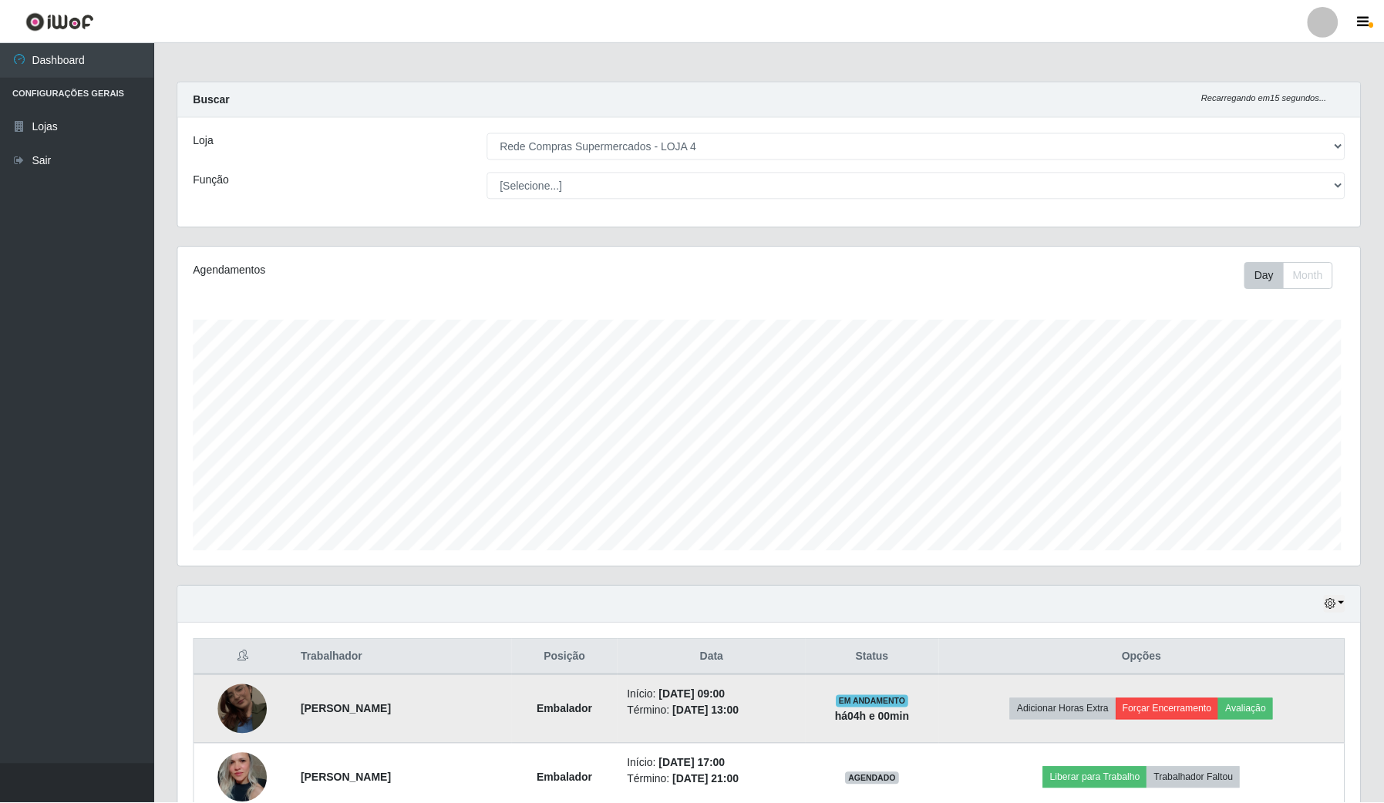
scroll to position [321, 1181]
click at [1169, 711] on button "Forçar Encerramento" at bounding box center [1166, 710] width 103 height 22
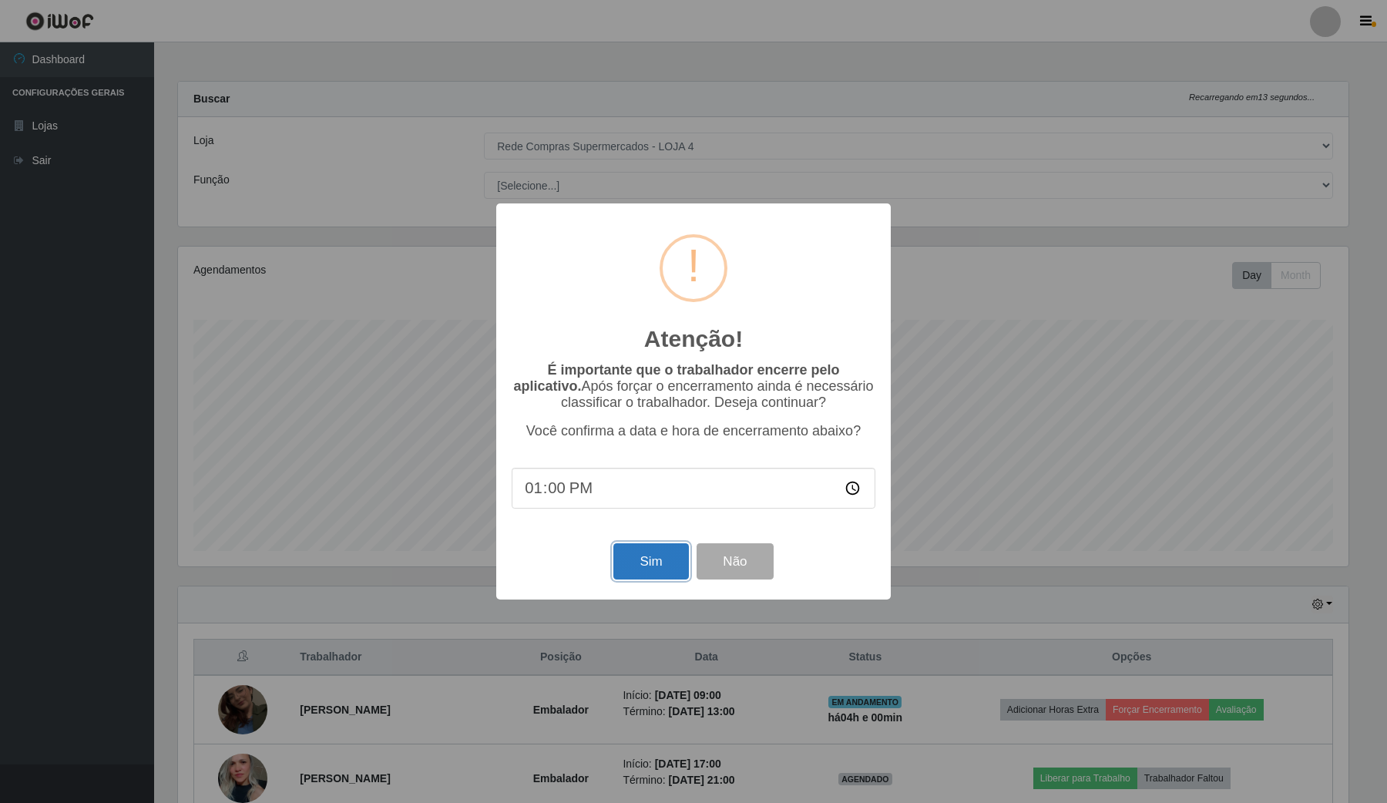
click at [637, 556] on button "Sim" at bounding box center [651, 561] width 75 height 36
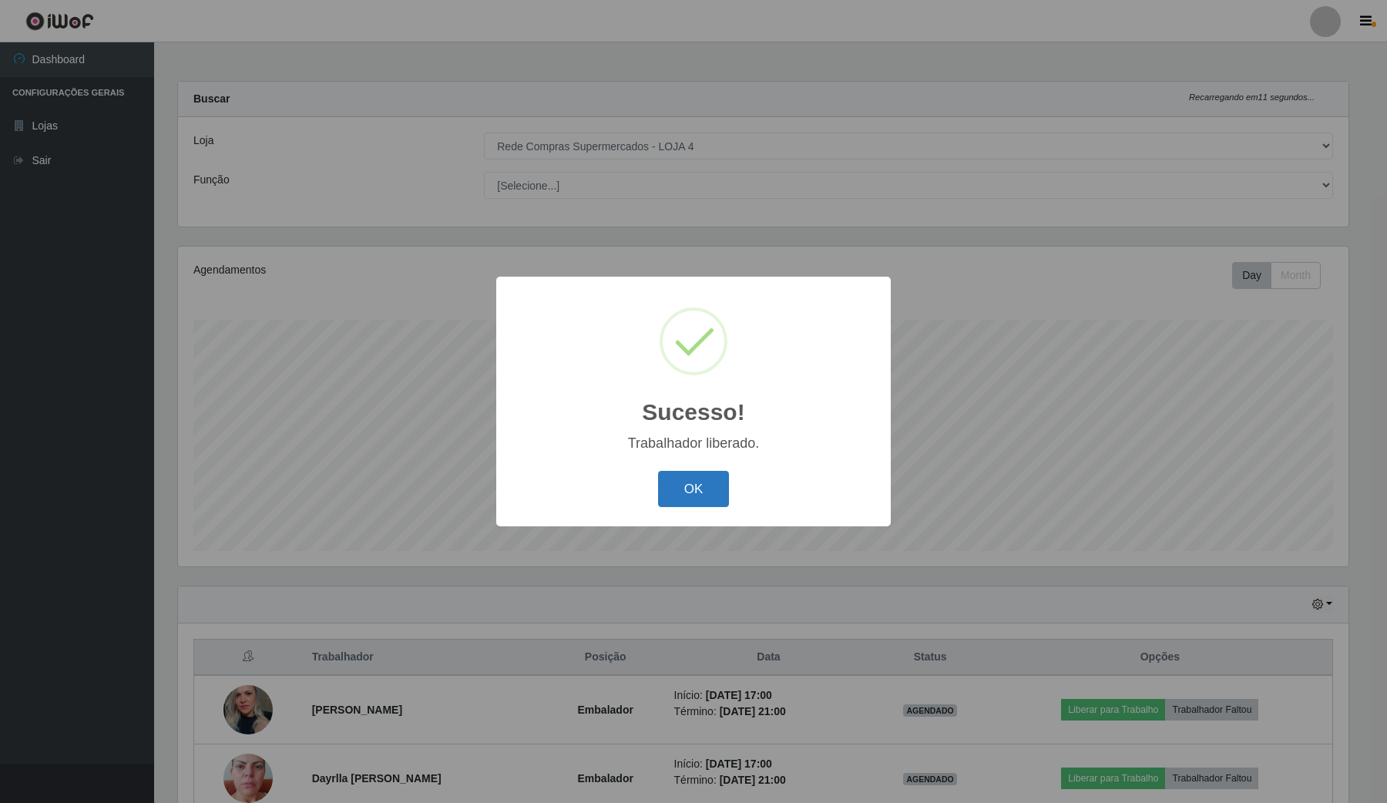
click at [715, 493] on button "OK" at bounding box center [694, 489] width 72 height 36
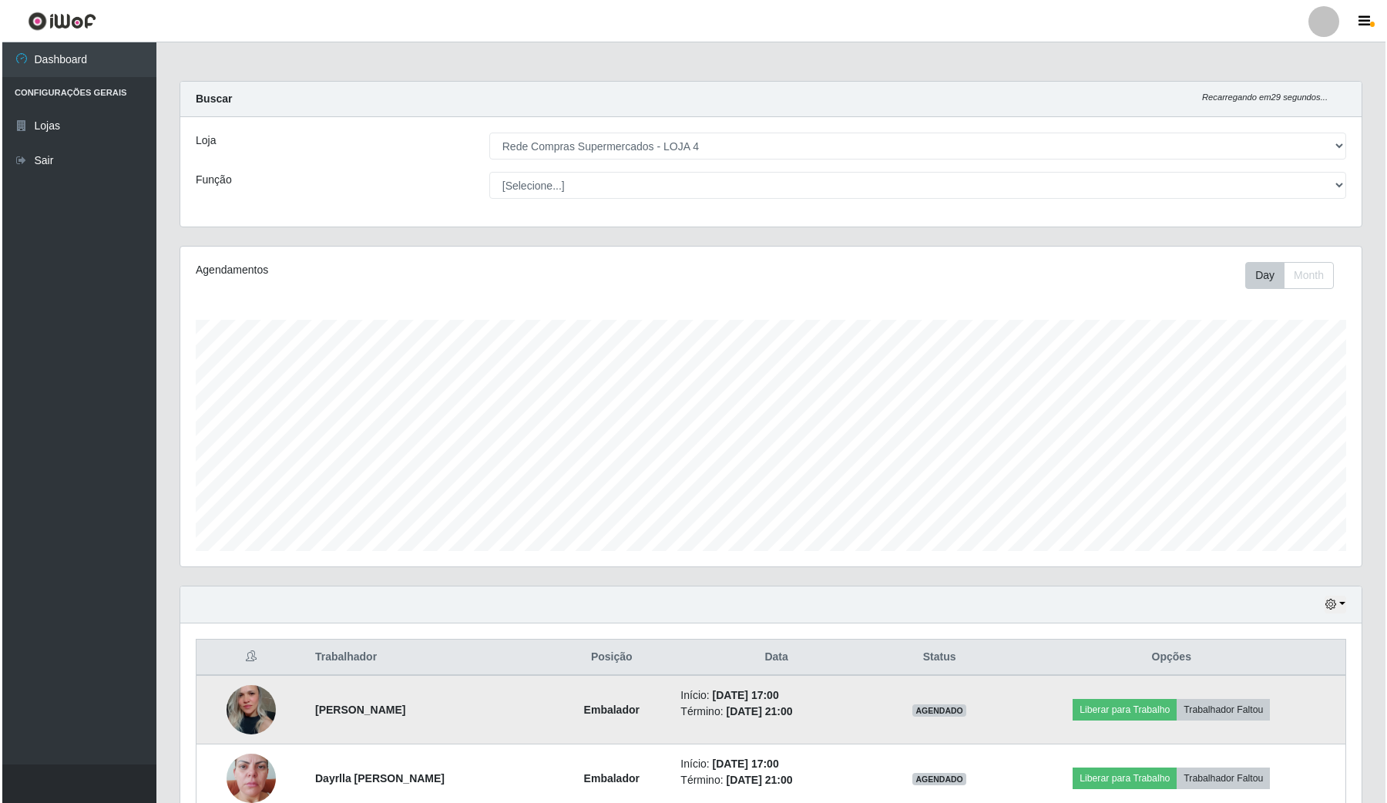
scroll to position [222, 0]
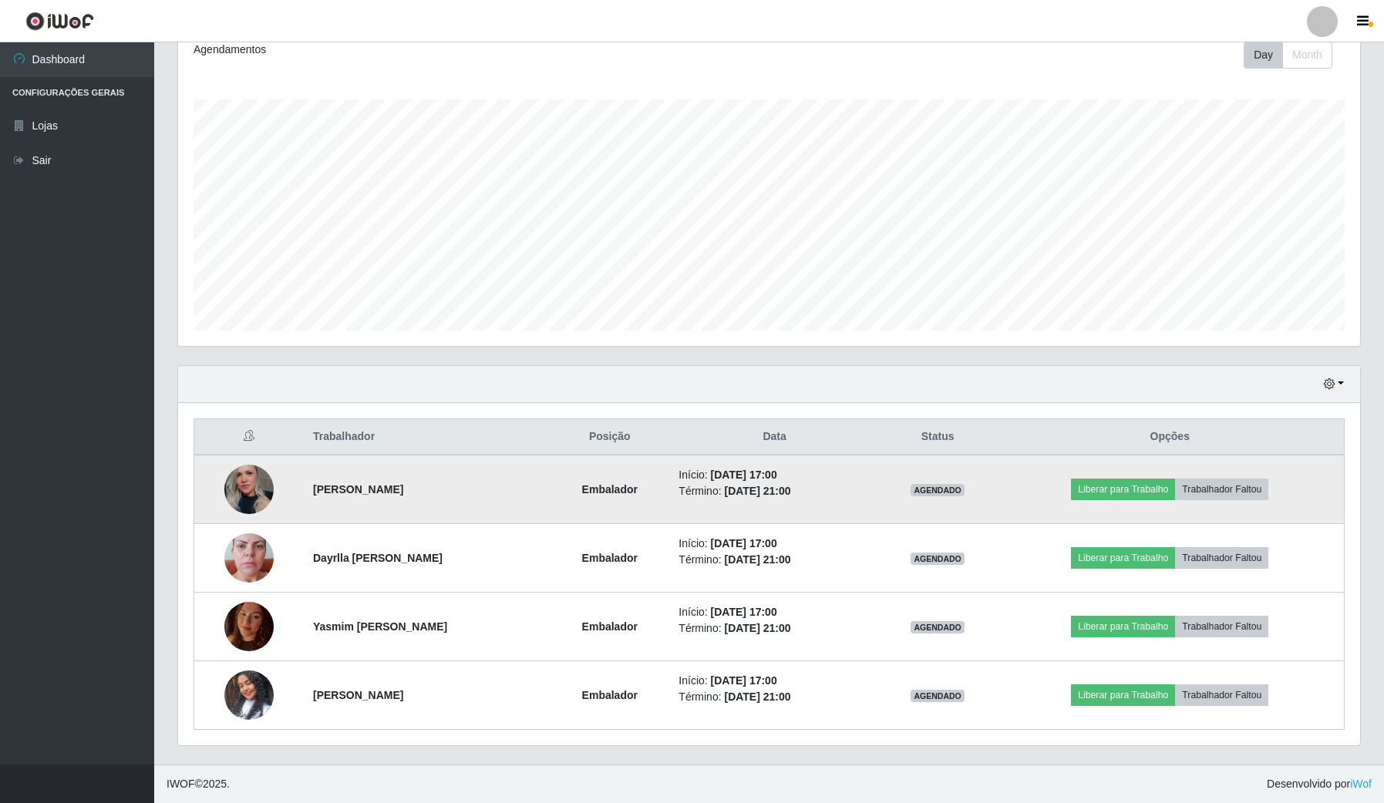
click at [249, 486] on img at bounding box center [248, 488] width 49 height 73
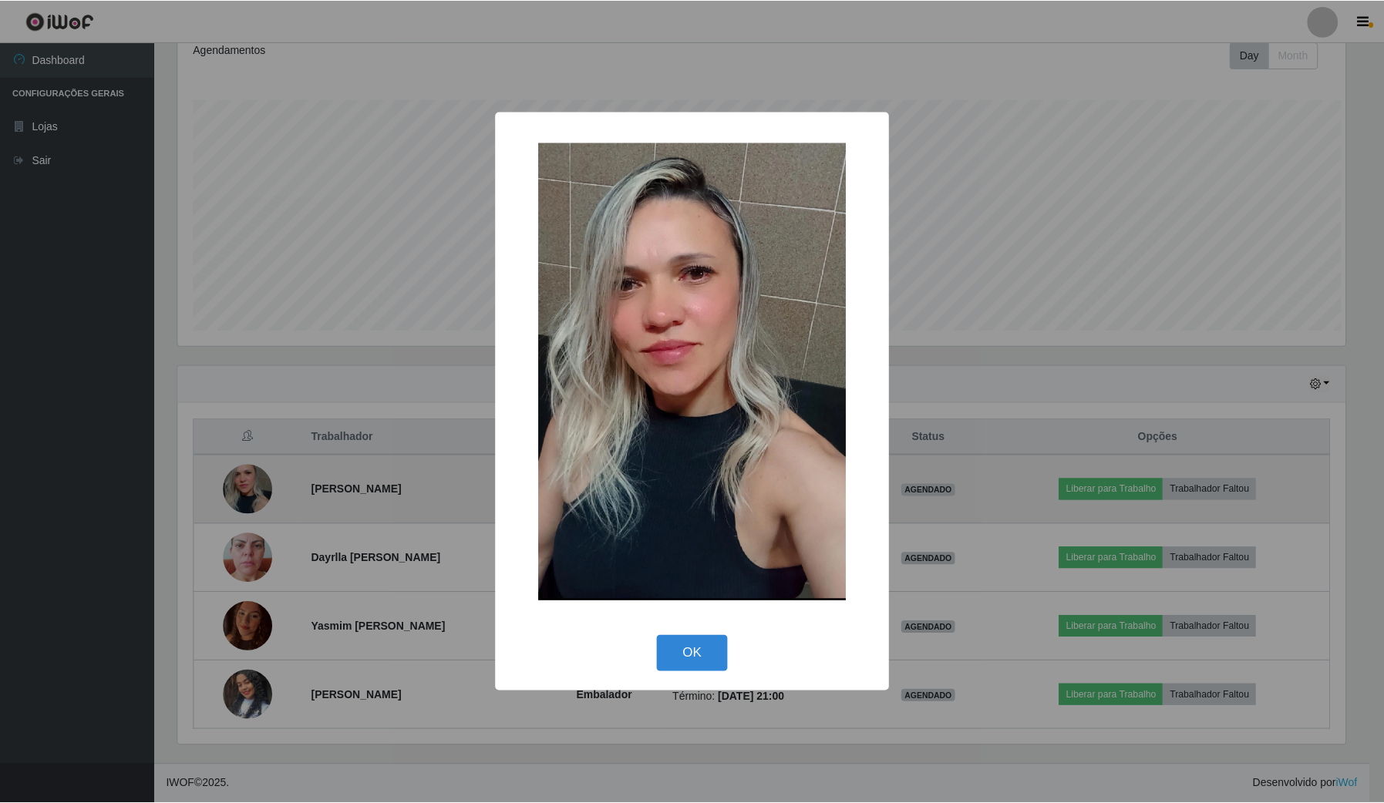
scroll to position [321, 1170]
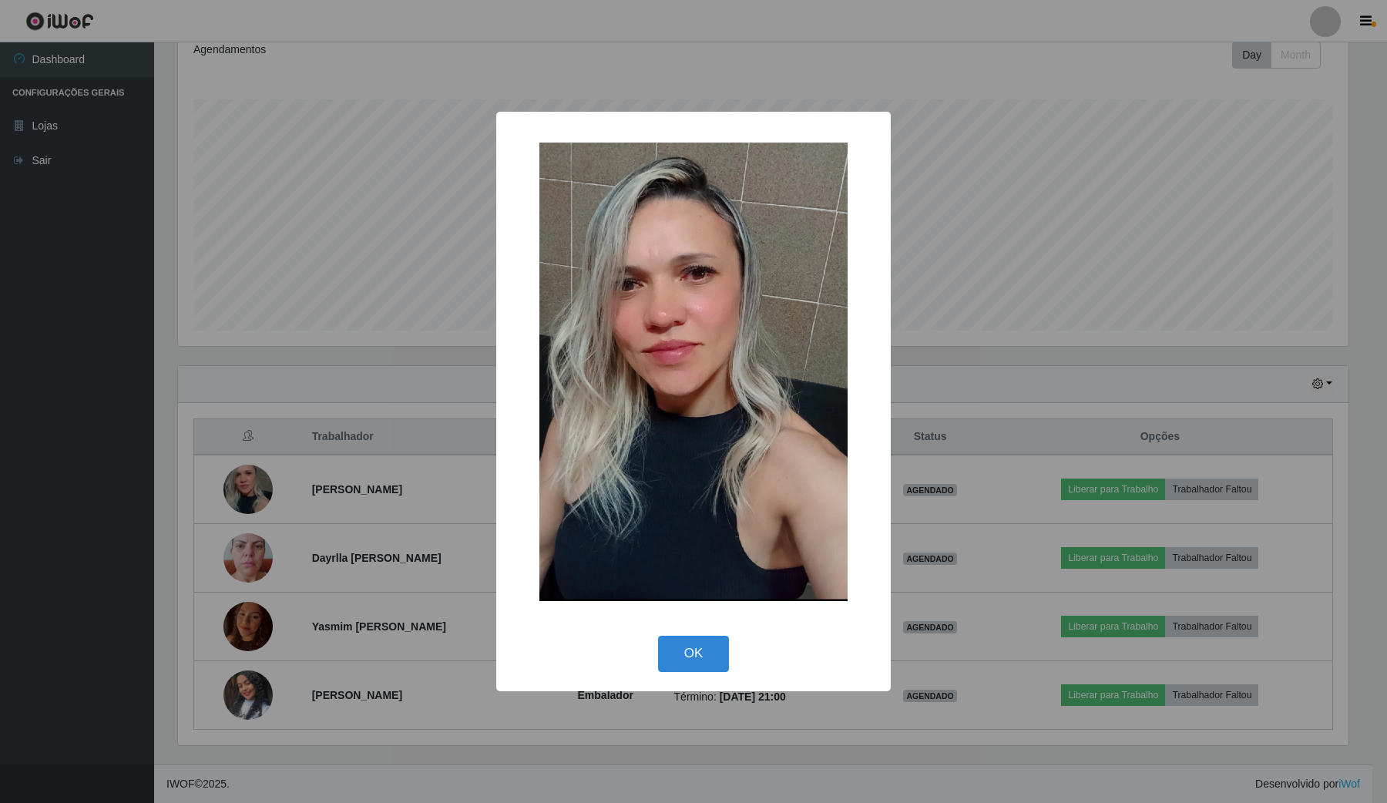
click at [0, 386] on div "× OK Cancel" at bounding box center [693, 401] width 1387 height 803
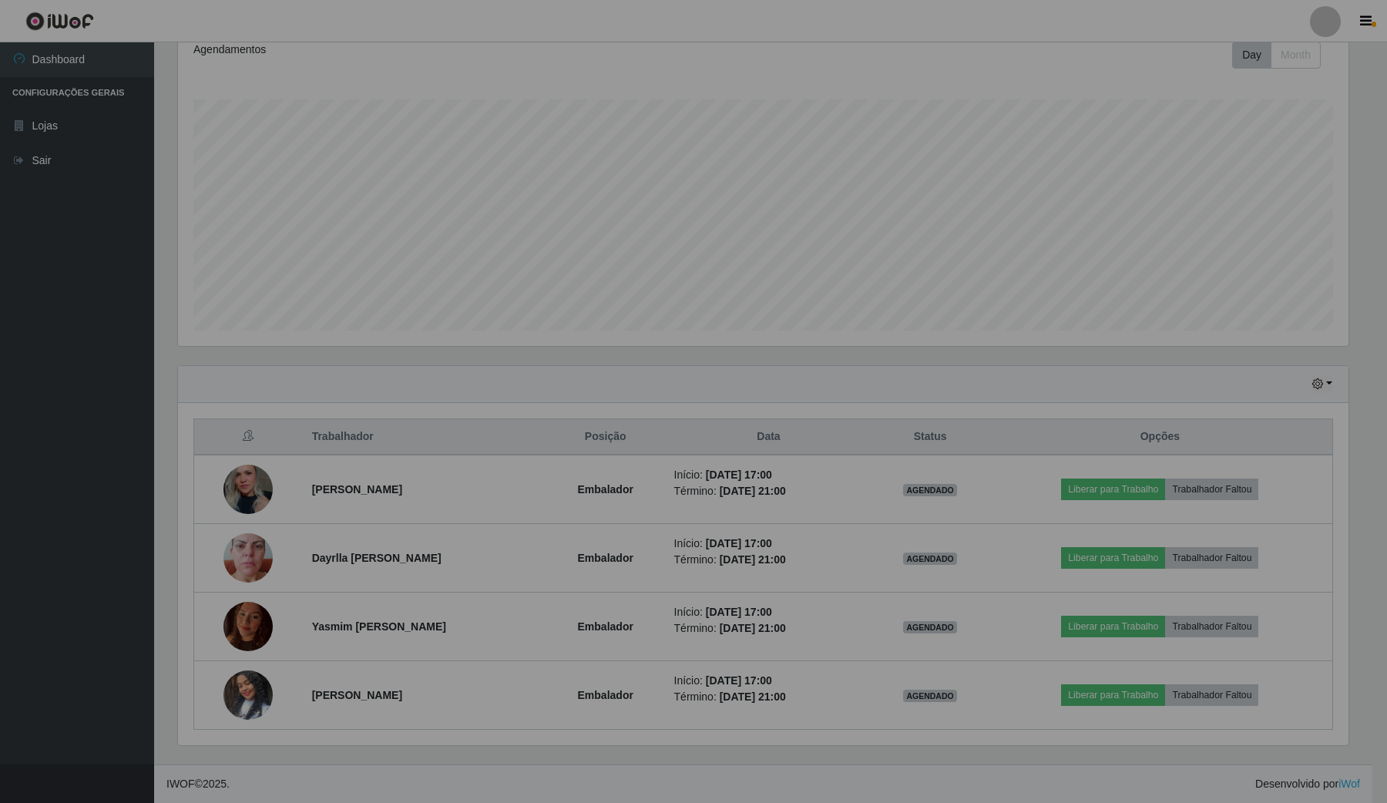
scroll to position [321, 1181]
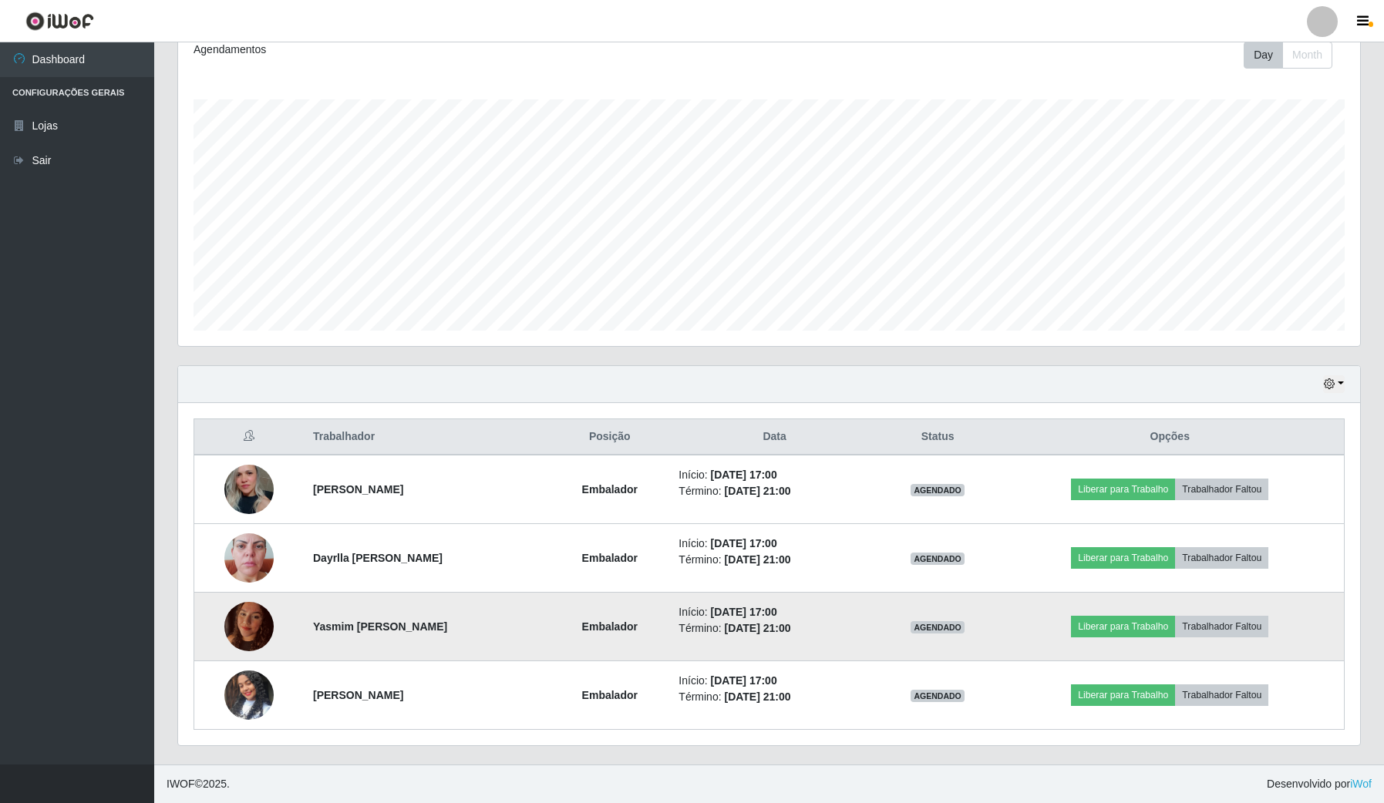
click at [245, 632] on img at bounding box center [248, 627] width 49 height 66
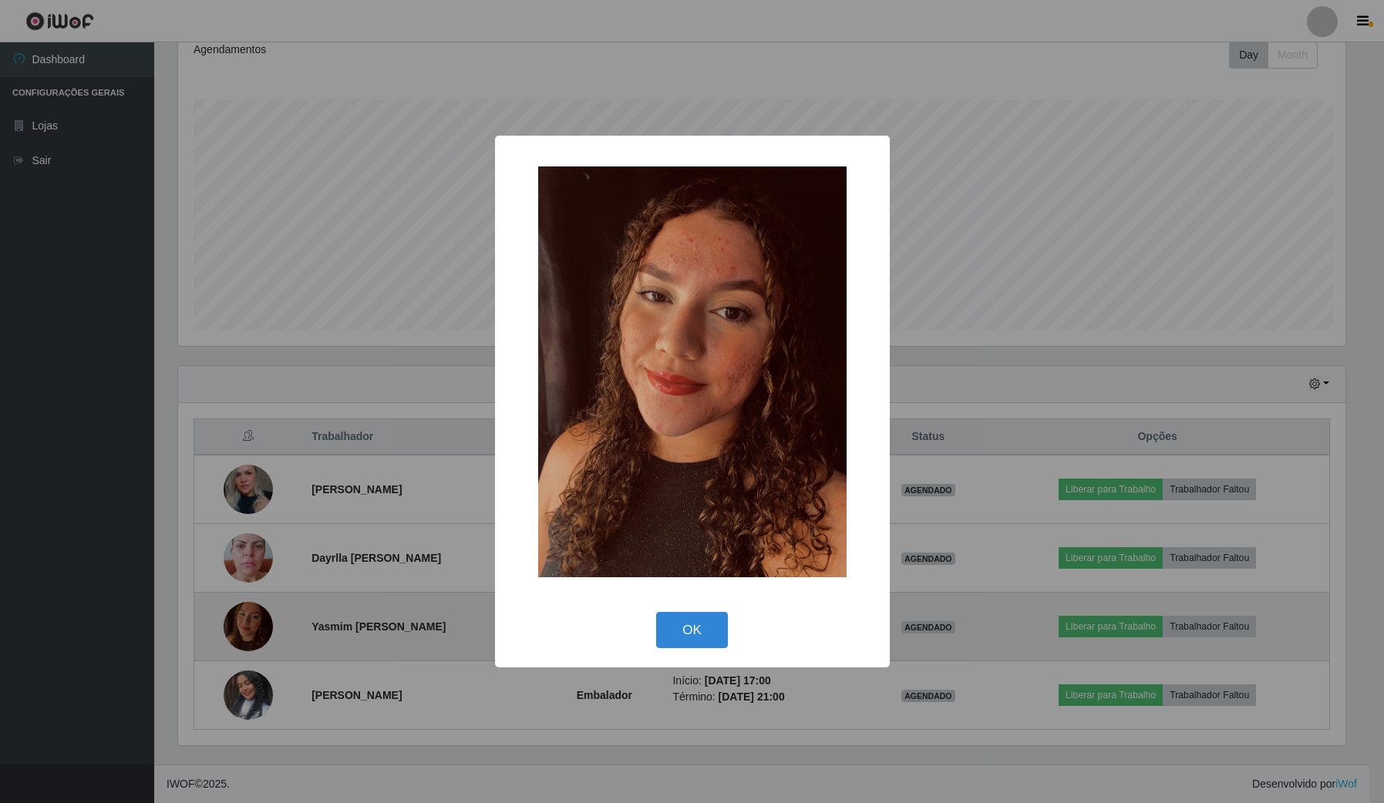
scroll to position [321, 1170]
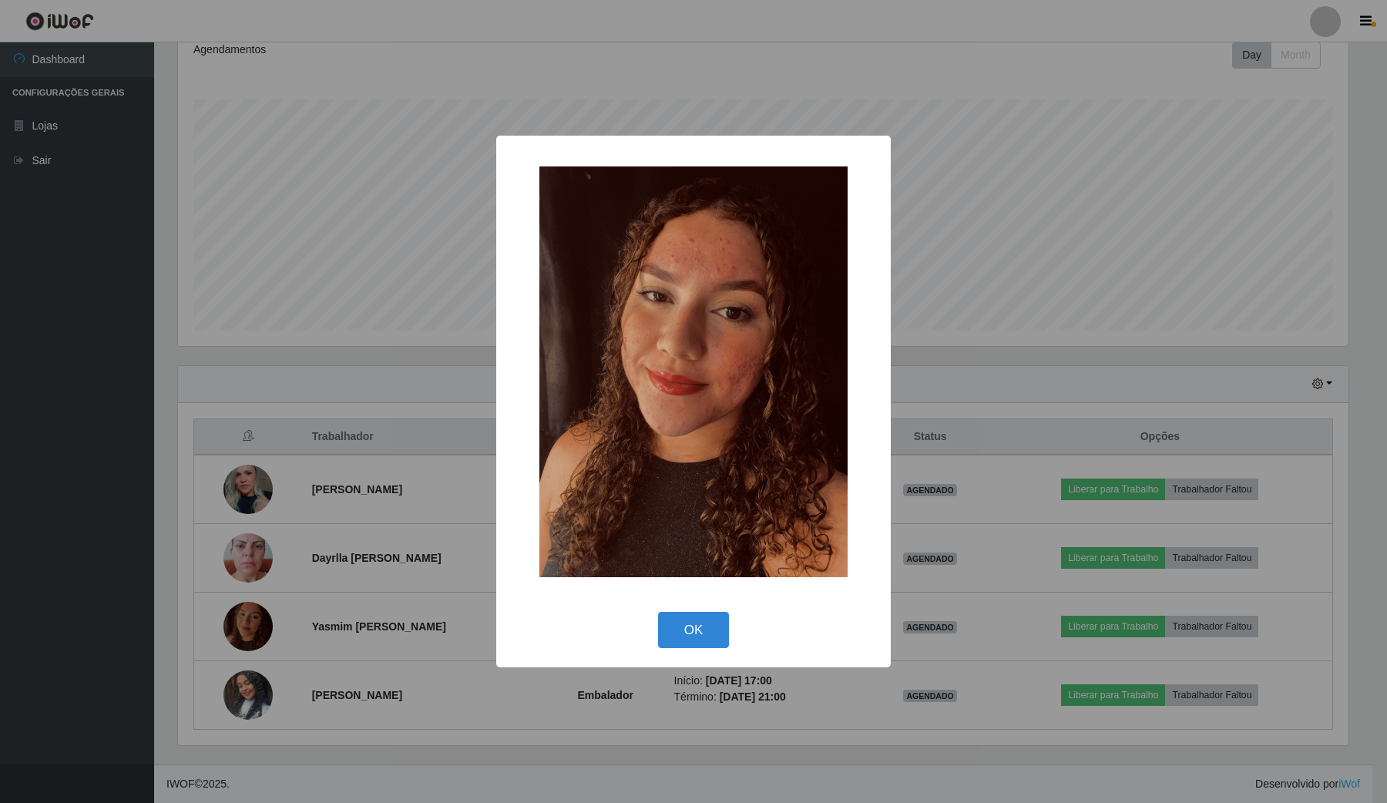
click at [110, 420] on div "× OK Cancel" at bounding box center [693, 401] width 1387 height 803
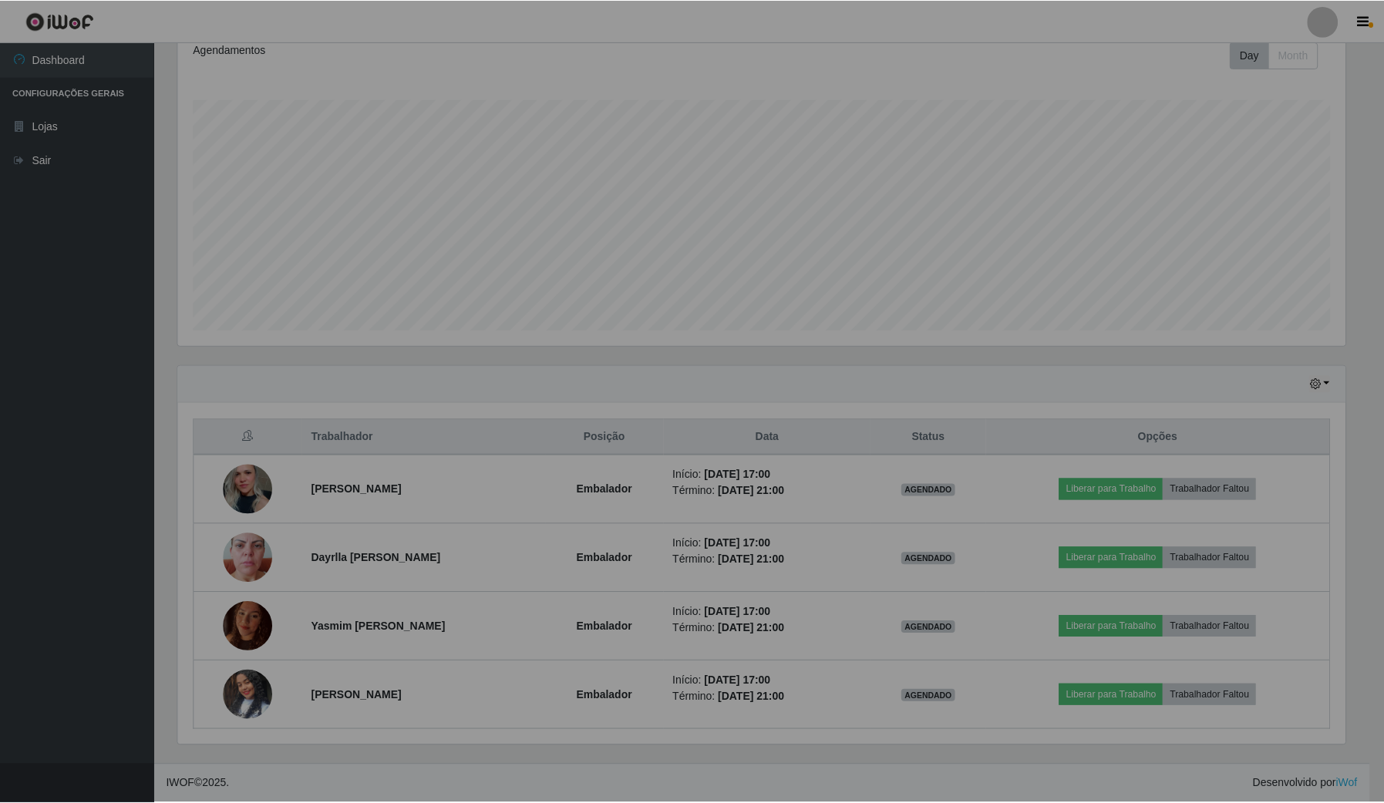
scroll to position [321, 1181]
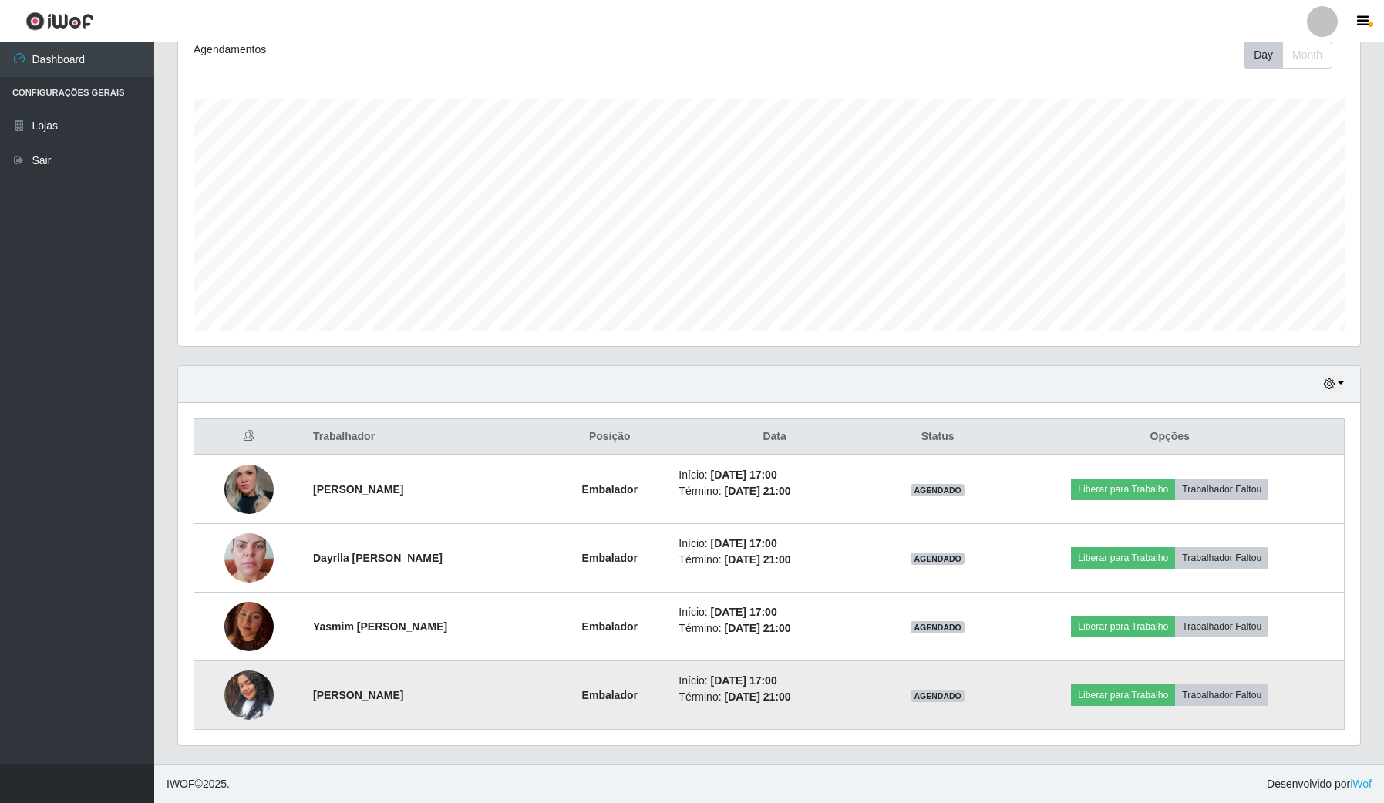
click at [233, 681] on img at bounding box center [248, 695] width 49 height 88
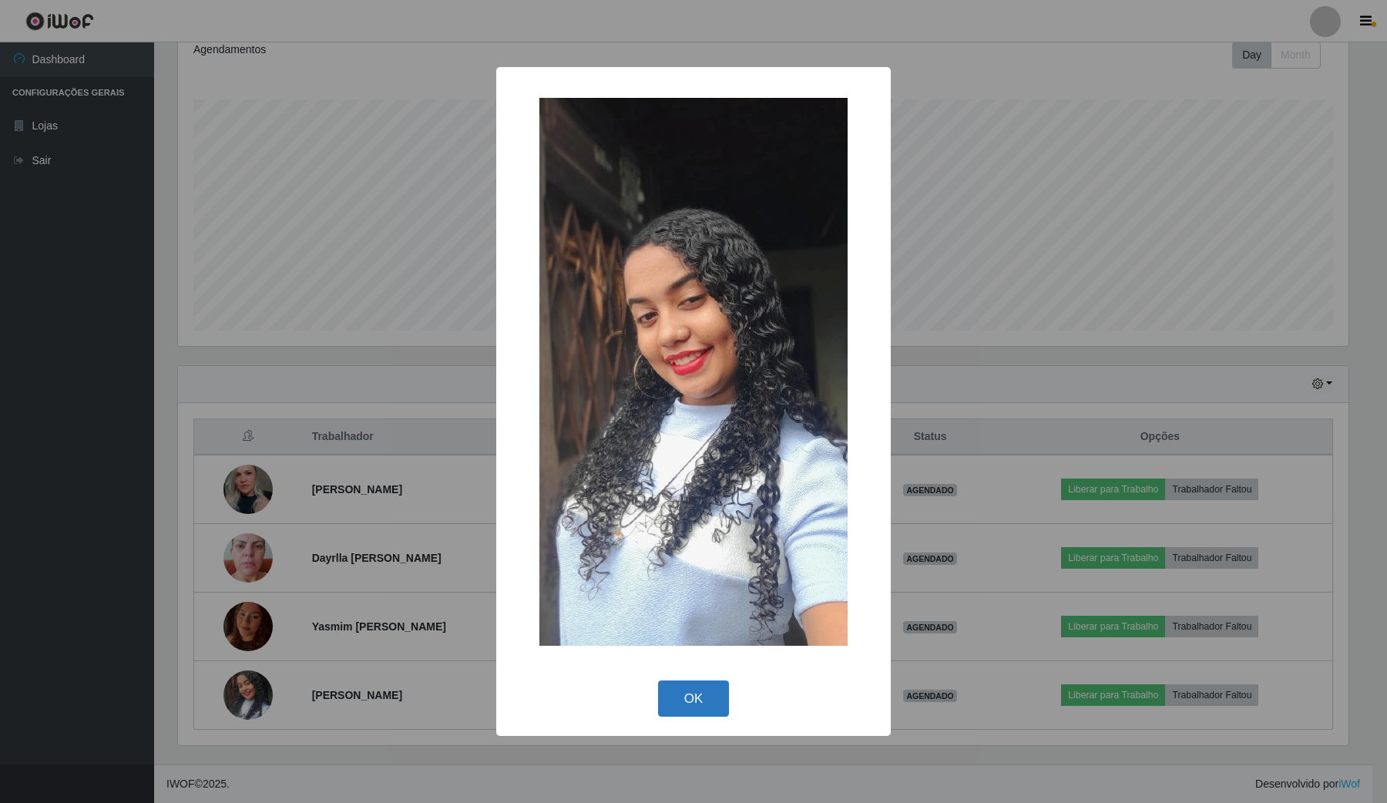
click at [691, 683] on button "OK" at bounding box center [694, 699] width 72 height 36
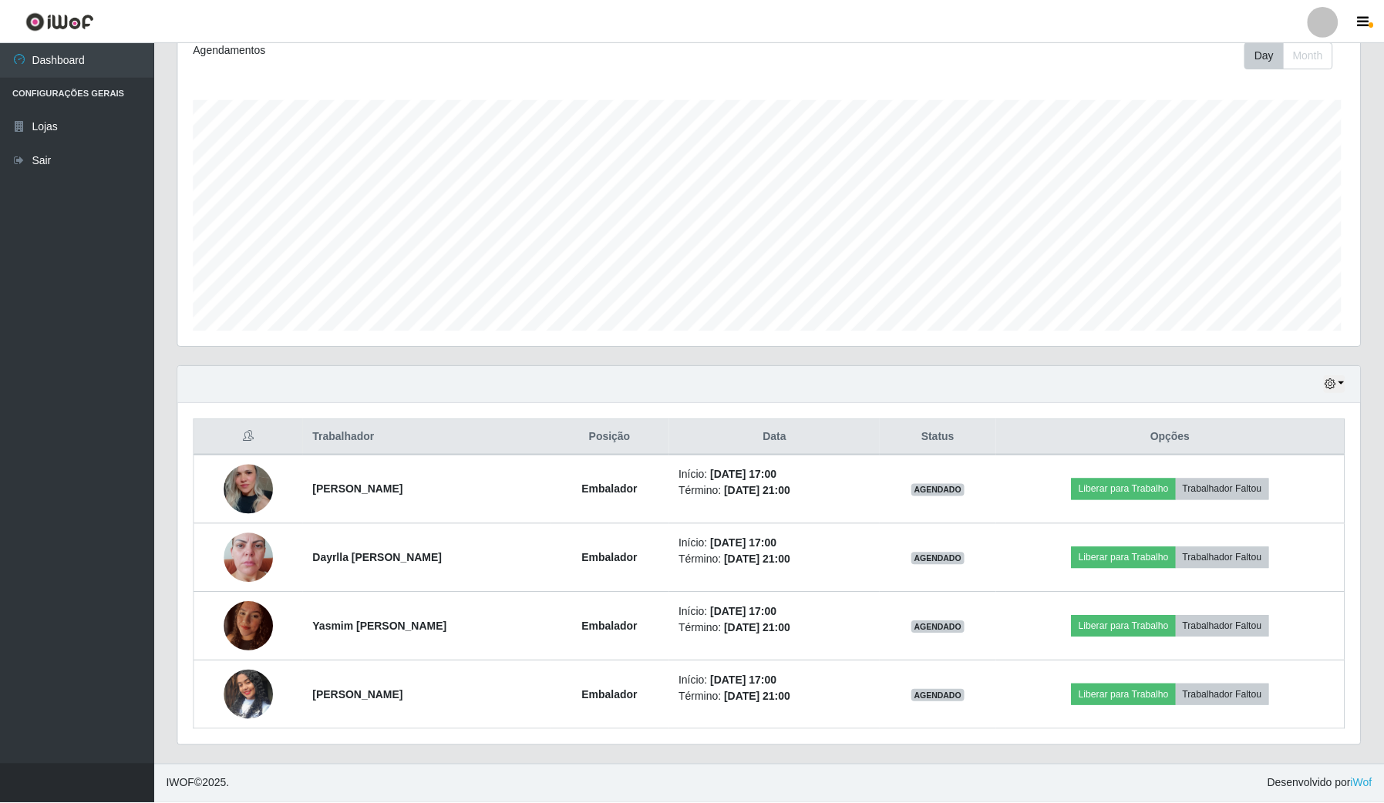
scroll to position [321, 1181]
click at [70, 602] on ul "Dashboard Configurações Gerais Lojas Sair" at bounding box center [77, 403] width 154 height 722
click at [46, 664] on ul "Dashboard Configurações Gerais Lojas Sair" at bounding box center [77, 403] width 154 height 722
